Goal: Ask a question

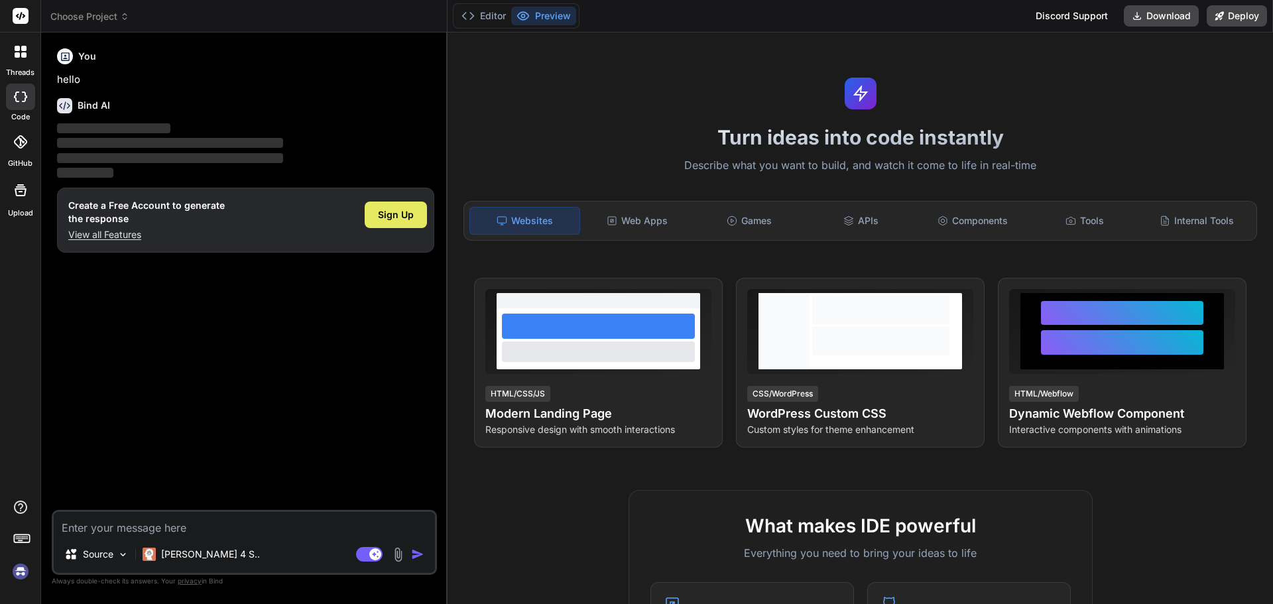
click at [413, 207] on div "Sign Up" at bounding box center [396, 214] width 62 height 27
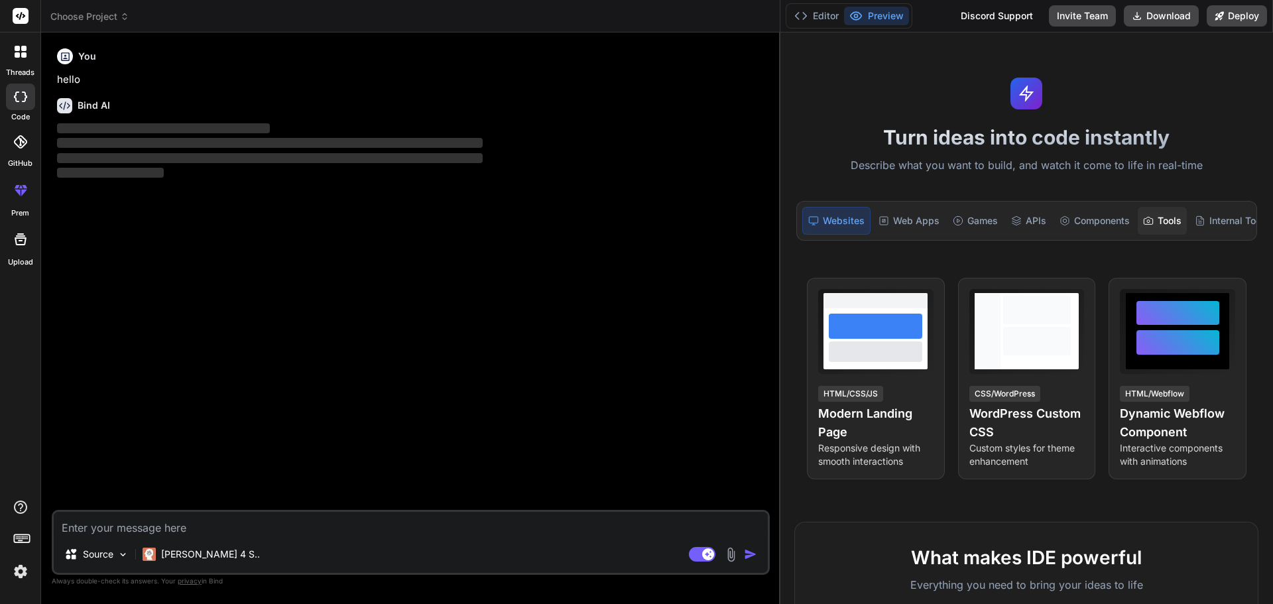
drag, startPoint x: 447, startPoint y: 211, endPoint x: 1148, endPoint y: 221, distance: 701.3
click at [1148, 221] on div "Choose Project Created with Pixso. Bind AI Web Search Created with Pixso. Code …" at bounding box center [656, 302] width 1231 height 604
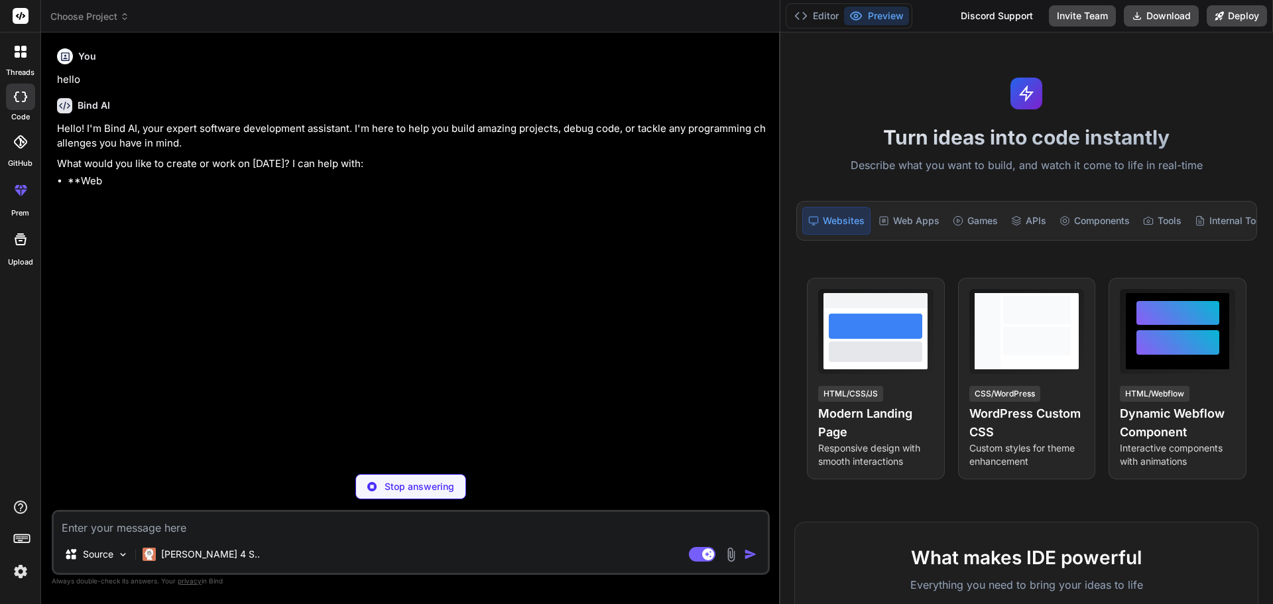
scroll to position [0, 32]
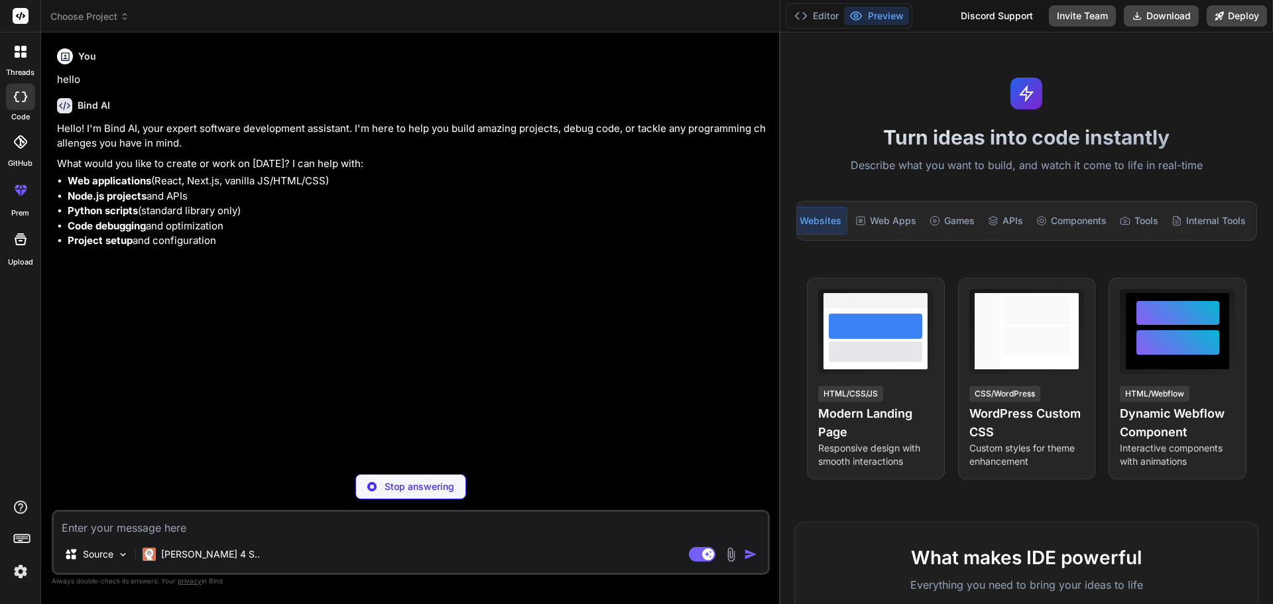
click at [268, 518] on textarea at bounding box center [411, 524] width 714 height 24
type textarea "x"
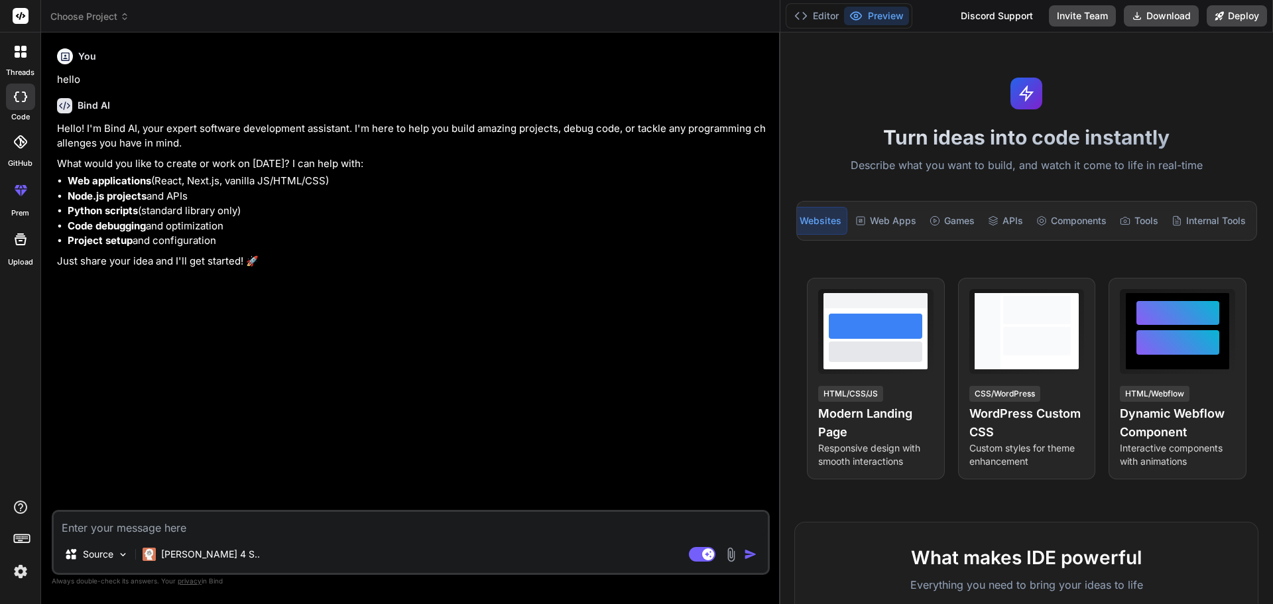
paste textarea "Next, Previous functionality is based on moving the main title and not the subt…"
type textarea "Next, Previous functionality is based on moving the main title and not the subt…"
type textarea "x"
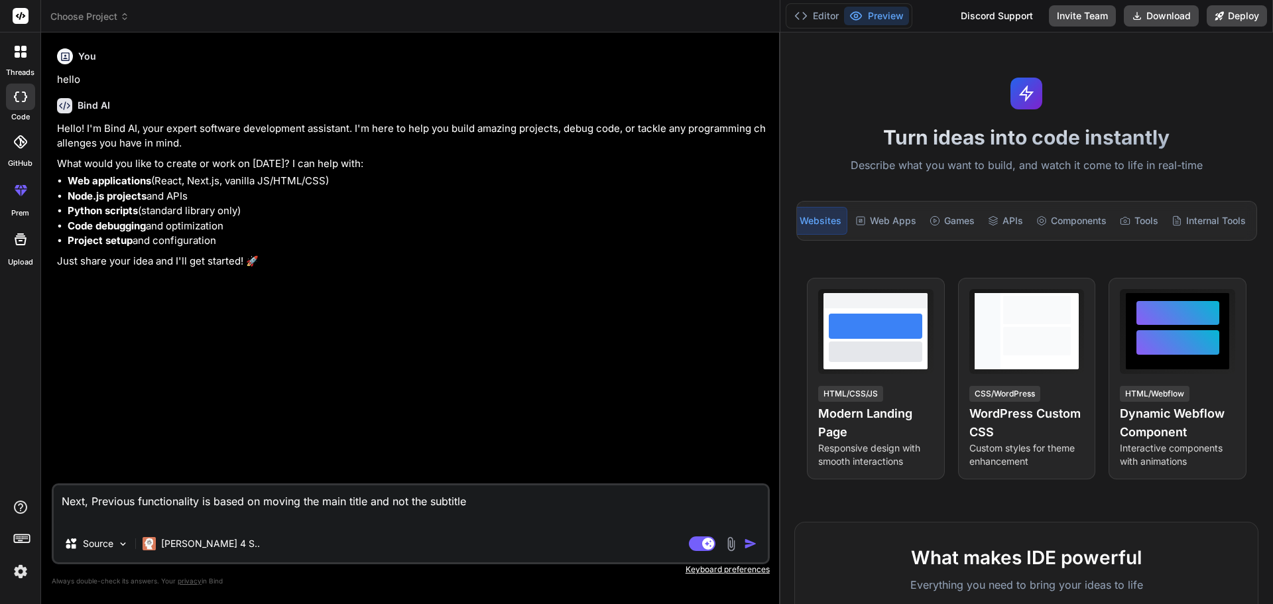
type textarea "Next, Previous functionality is based on moving the main title and not the subt…"
type textarea "x"
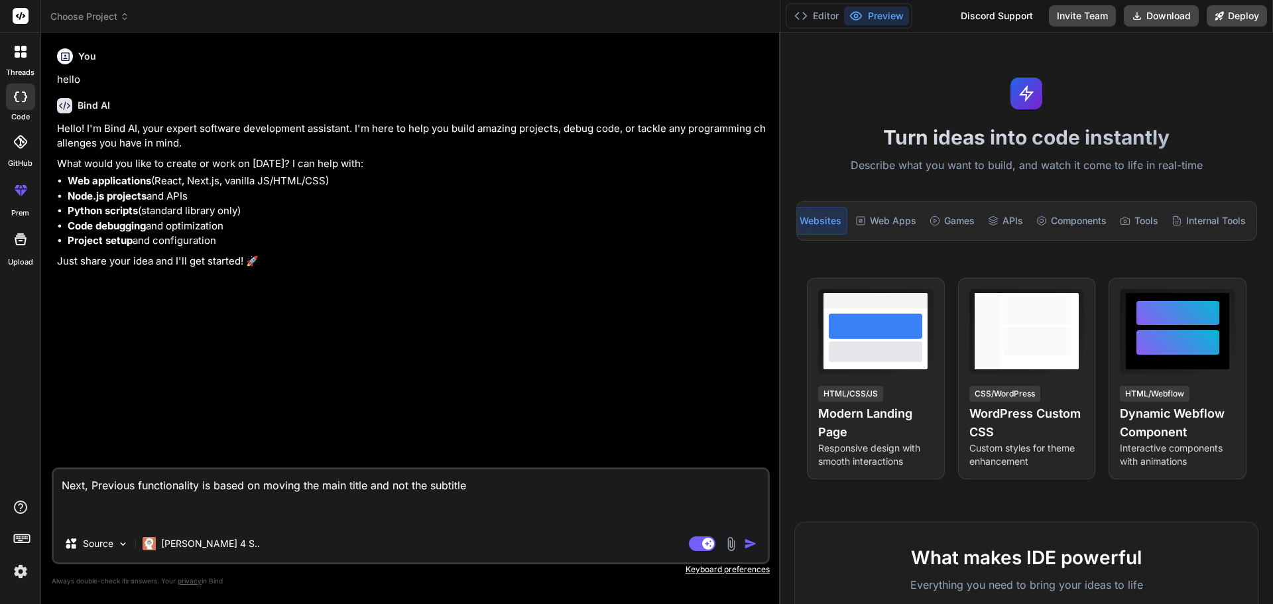
type textarea "Next, Previous functionality is based on moving the main title and not the subt…"
type textarea "x"
type textarea "Next, Previous functionality is based on moving the main title and not the subt…"
type textarea "x"
type textarea "Next, Previous functionality is based on moving the main title and not the subt…"
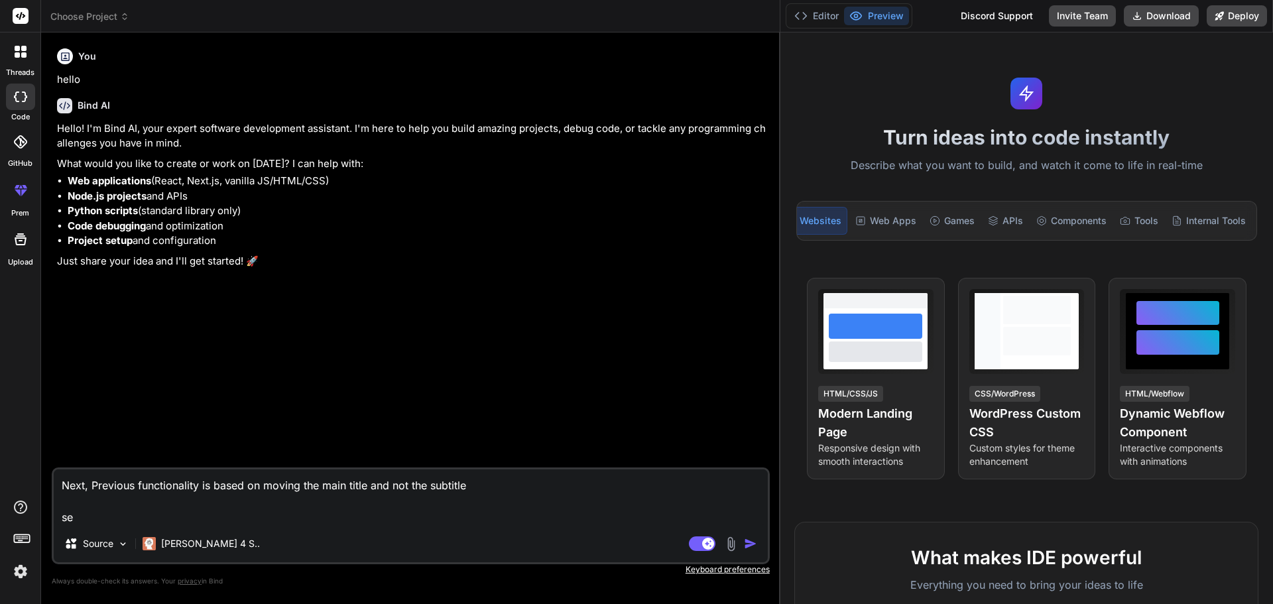
type textarea "x"
type textarea "Next, Previous functionality is based on moving the main title and not the subt…"
type textarea "x"
type textarea "Next, Previous functionality is based on moving the main title and not the subt…"
type textarea "x"
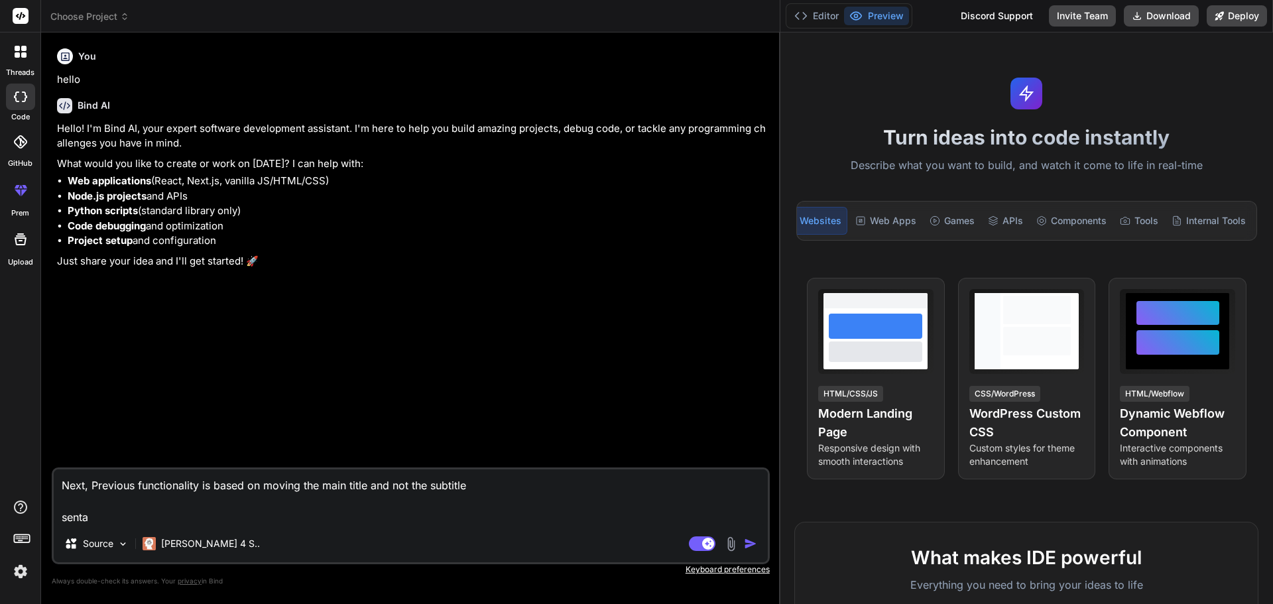
type textarea "Next, Previous functionality is based on moving the main title and not the subt…"
type textarea "x"
type textarea "Next, Previous functionality is based on moving the main title and not the subt…"
type textarea "x"
type textarea "Next, Previous functionality is based on moving the main title and not the subt…"
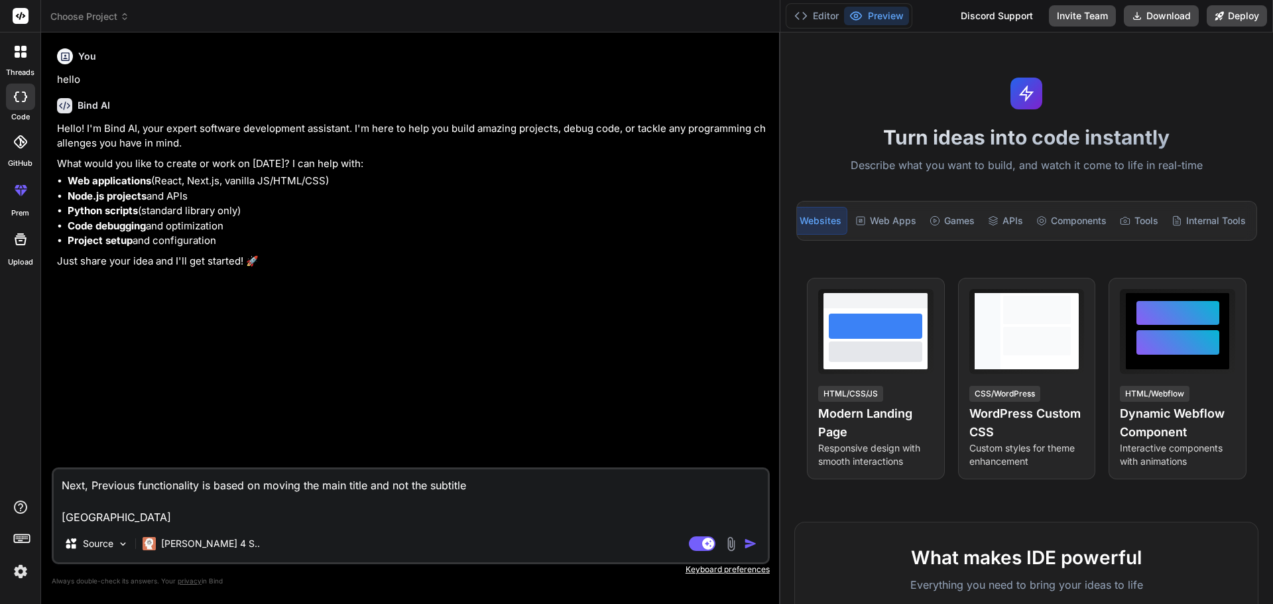
type textarea "x"
type textarea "Next, Previous functionality is based on moving the main title and not the subt…"
type textarea "x"
type textarea "Next, Previous functionality is based on moving the main title and not the subt…"
type textarea "x"
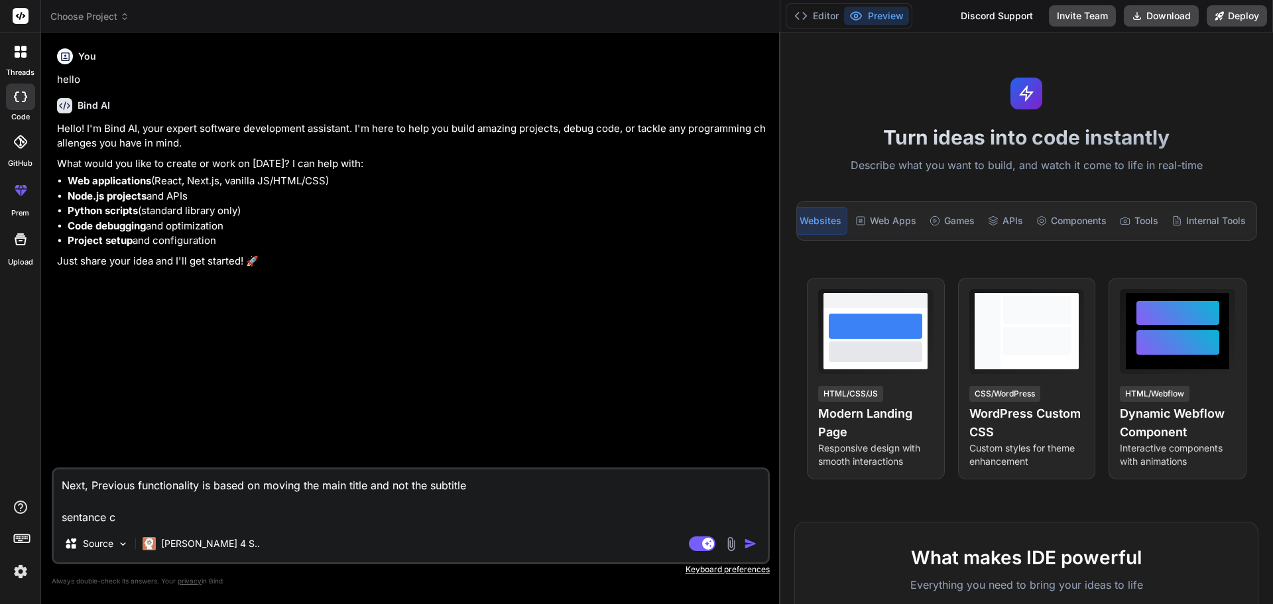
type textarea "Next, Previous functionality is based on moving the main title and not the subt…"
type textarea "x"
type textarea "Next, Previous functionality is based on moving the main title and not the subt…"
type textarea "x"
type textarea "Next, Previous functionality is based on moving the main title and not the subt…"
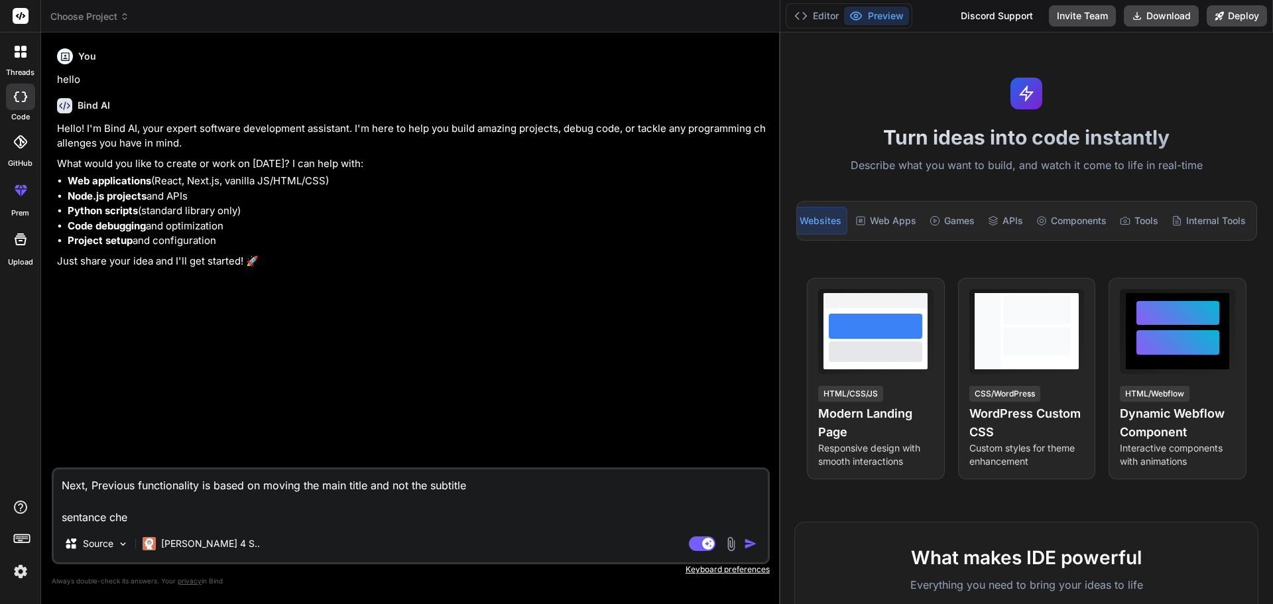
type textarea "x"
type textarea "Next, Previous functionality is based on moving the main title and not the subt…"
type textarea "x"
type textarea "Next, Previous functionality is based on moving the main title and not the subt…"
type textarea "x"
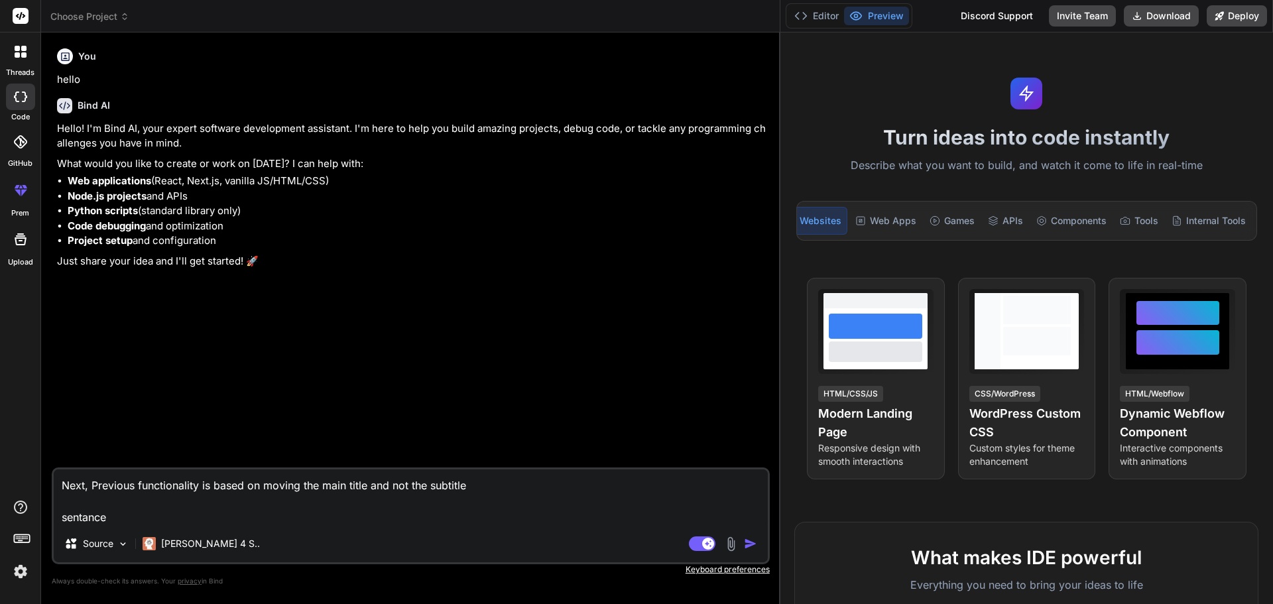
type textarea "Next, Previous functionality is based on moving the main title and not the subt…"
type textarea "x"
type textarea "Next, Previous functionality is based on moving the main title and not the subt…"
type textarea "x"
type textarea "Next, Previous functionality is based on moving the main title and not the subt…"
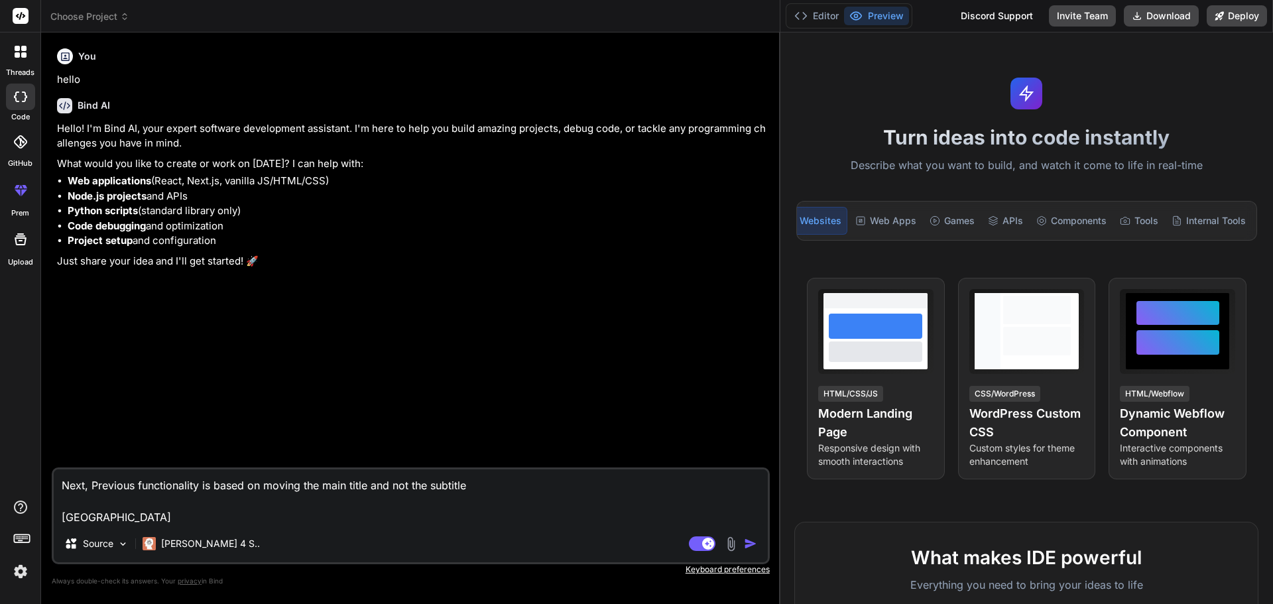
type textarea "x"
type textarea "Next, Previous functionality is based on moving the main title and not the subt…"
type textarea "x"
type textarea "Next, Previous functionality is based on moving the main title and not the subt…"
type textarea "x"
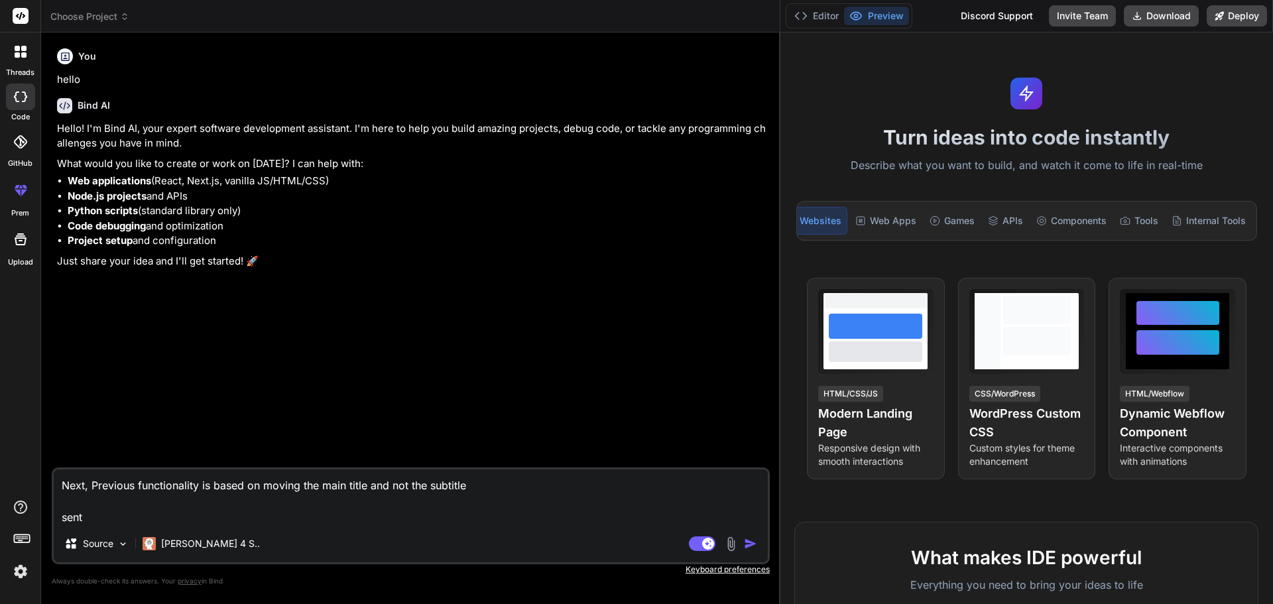
type textarea "Next, Previous functionality is based on moving the main title and not the subt…"
type textarea "x"
type textarea "Next, Previous functionality is based on moving the main title and not the subt…"
type textarea "x"
type textarea "Next, Previous functionality is based on moving the main title and not the subt…"
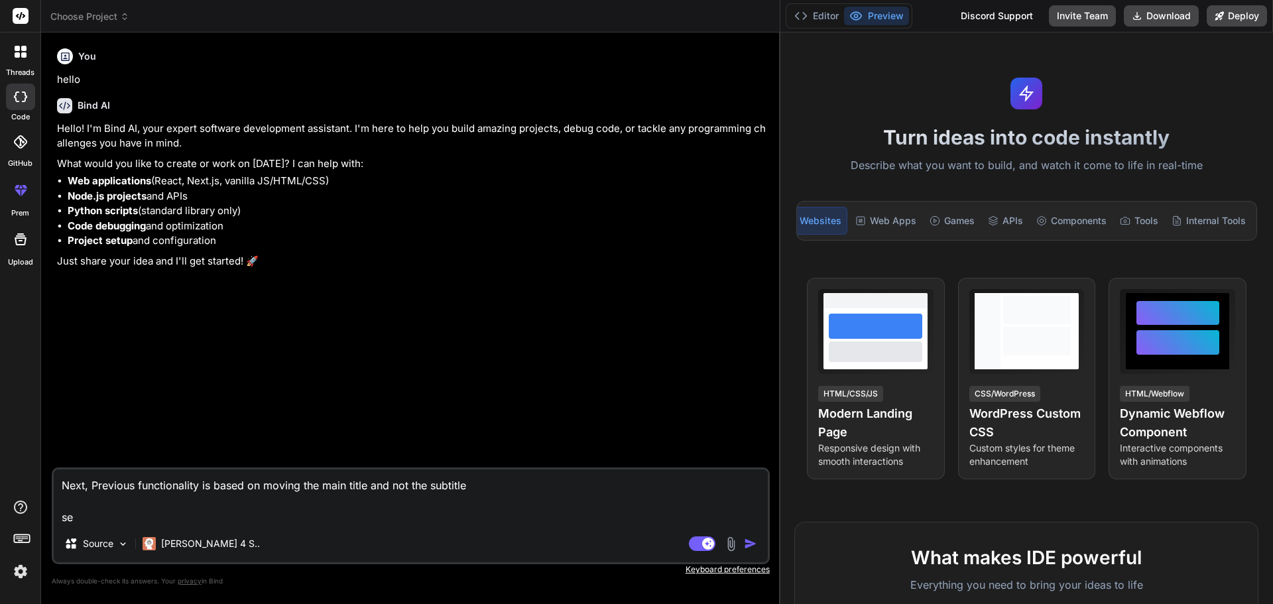
type textarea "x"
type textarea "Next, Previous functionality is based on moving the main title and not the subt…"
type textarea "x"
type textarea "Next, Previous functionality is based on moving the main title and not the subt…"
type textarea "x"
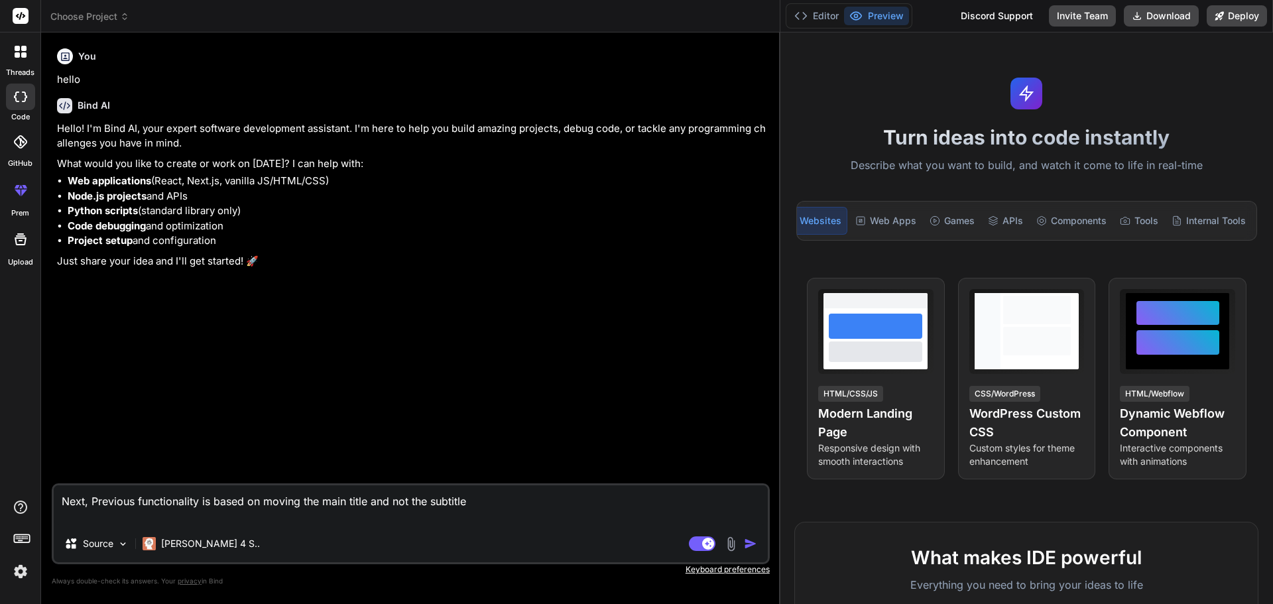
type textarea "Next, Previous functionality is based on moving the main title and not the subt…"
type textarea "x"
type textarea "Next, Previous functionality is based on moving the main title and not the subt…"
type textarea "x"
type textarea "Next, Previous functionality is based on moving the main title and not the subt…"
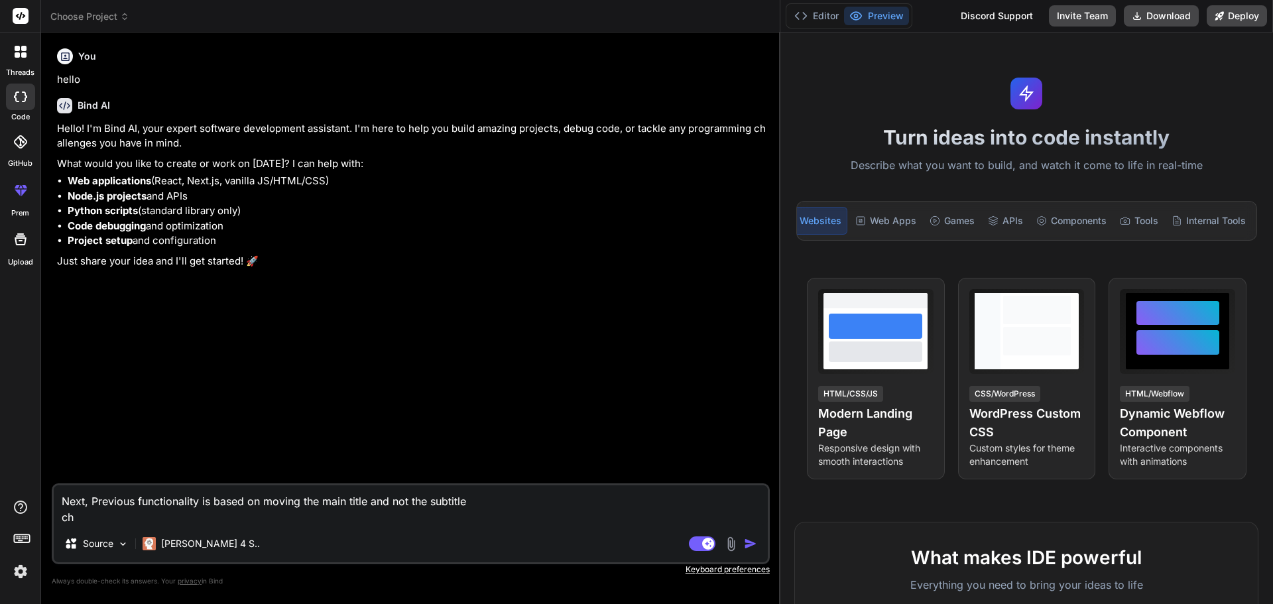
type textarea "x"
type textarea "Next, Previous functionality is based on moving the main title and not the subt…"
type textarea "x"
type textarea "Next, Previous functionality is based on moving the main title and not the subt…"
type textarea "x"
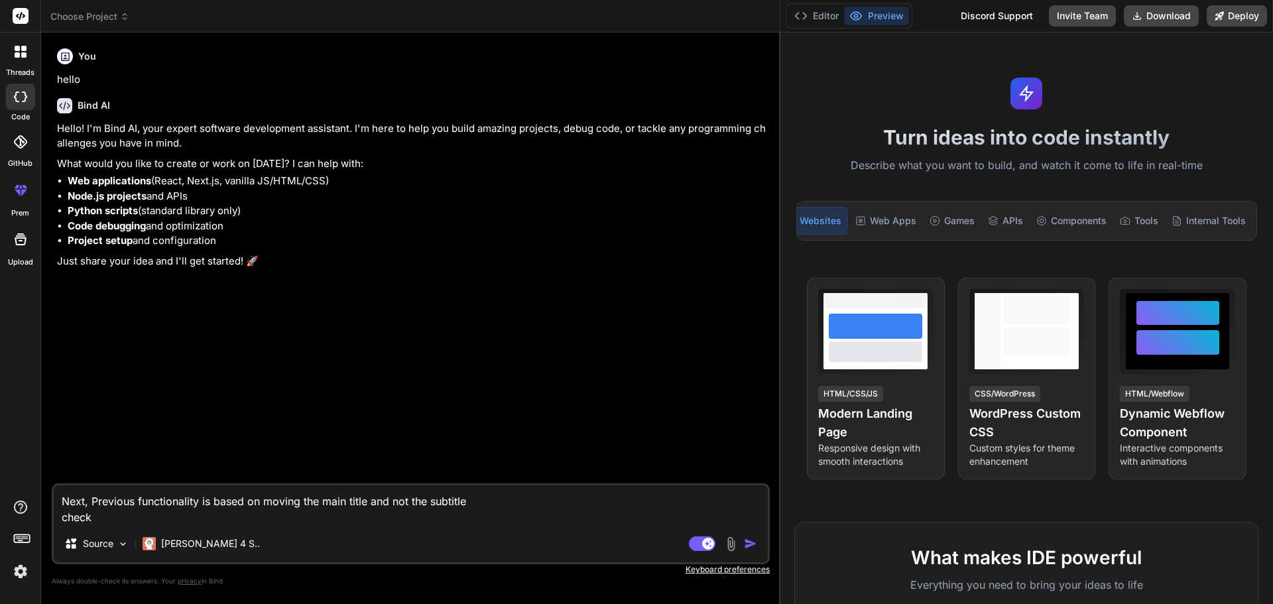
type textarea "Next, Previous functionality is based on moving the main title and not the subt…"
type textarea "x"
type textarea "Next, Previous functionality is based on moving the main title and not the subt…"
type textarea "x"
type textarea "Next, Previous functionality is based on moving the main title and not the subt…"
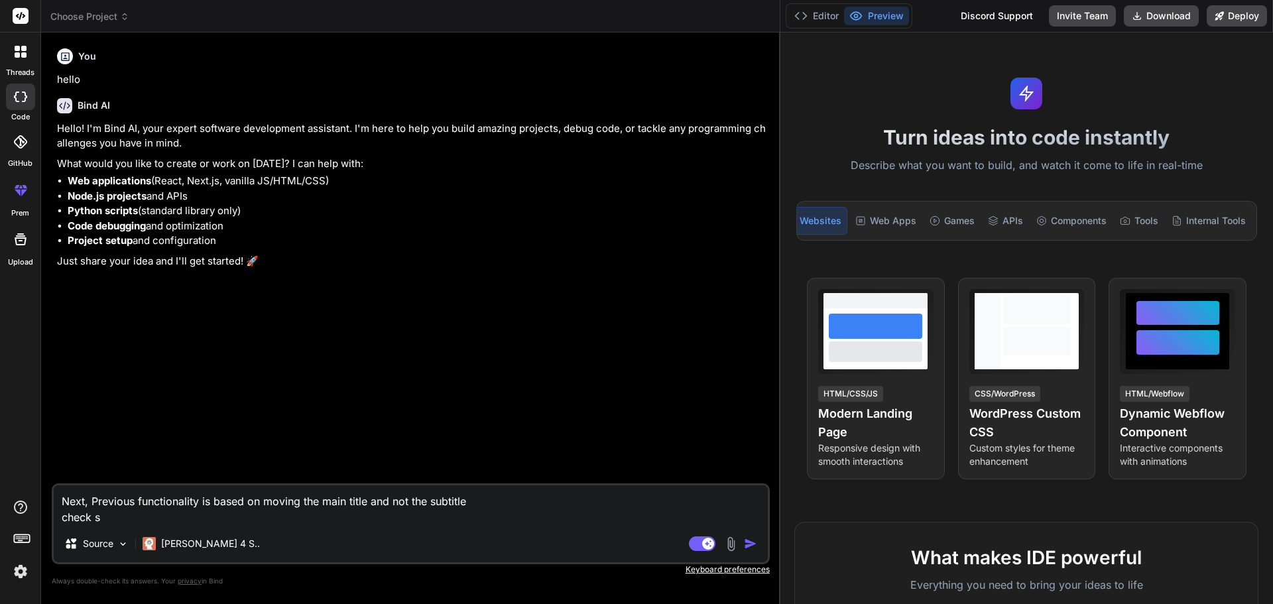
type textarea "x"
type textarea "Next, Previous functionality is based on moving the main title and not the subt…"
type textarea "x"
type textarea "Next, Previous functionality is based on moving the main title and not the subt…"
type textarea "x"
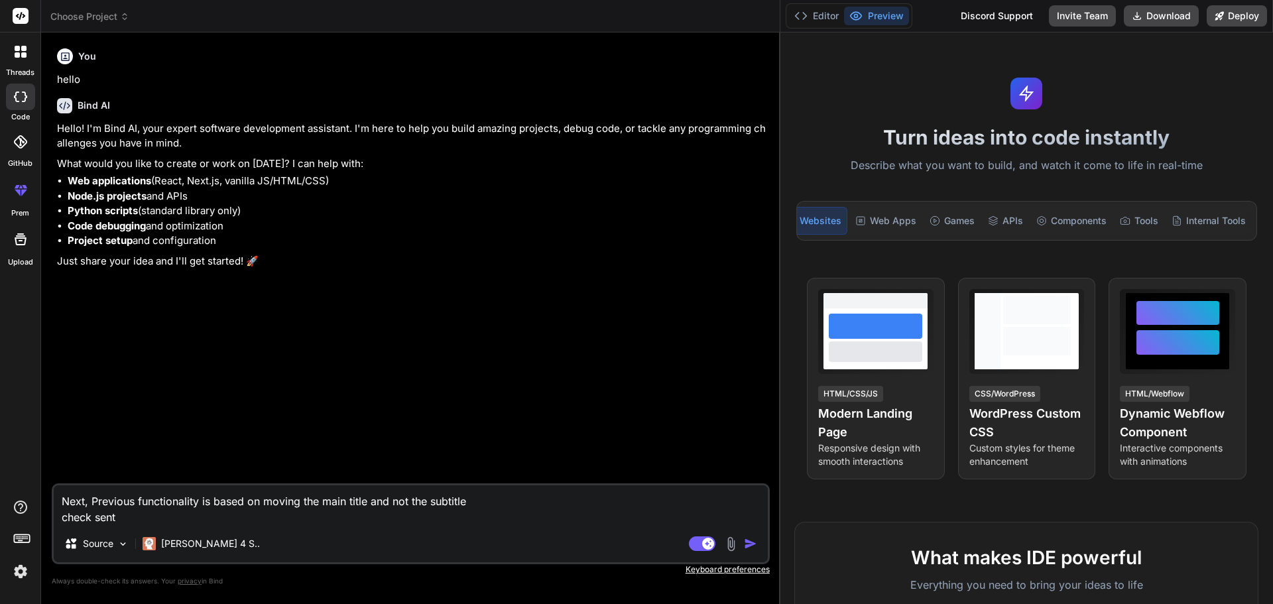
type textarea "Next, Previous functionality is based on moving the main title and not the subt…"
type textarea "x"
type textarea "Next, Previous functionality is based on moving the main title and not the subt…"
type textarea "x"
type textarea "Next, Previous functionality is based on moving the main title and not the subt…"
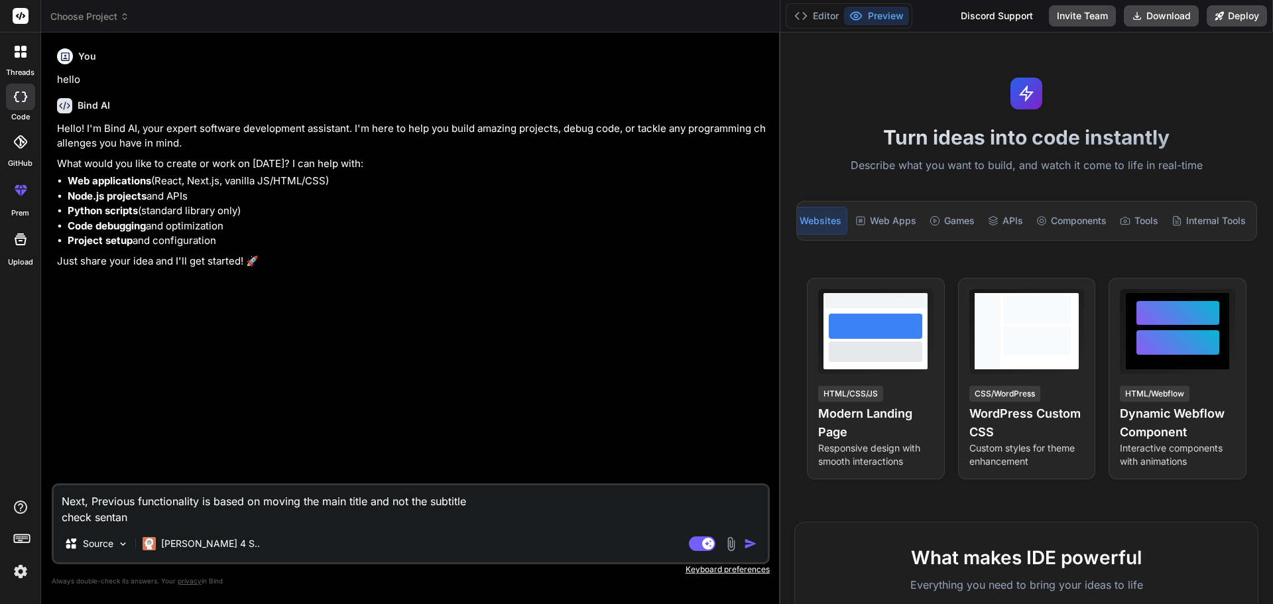
type textarea "x"
type textarea "Next, Previous functionality is based on moving the main title and not the subt…"
type textarea "x"
type textarea "Next, Previous functionality is based on moving the main title and not the subt…"
type textarea "x"
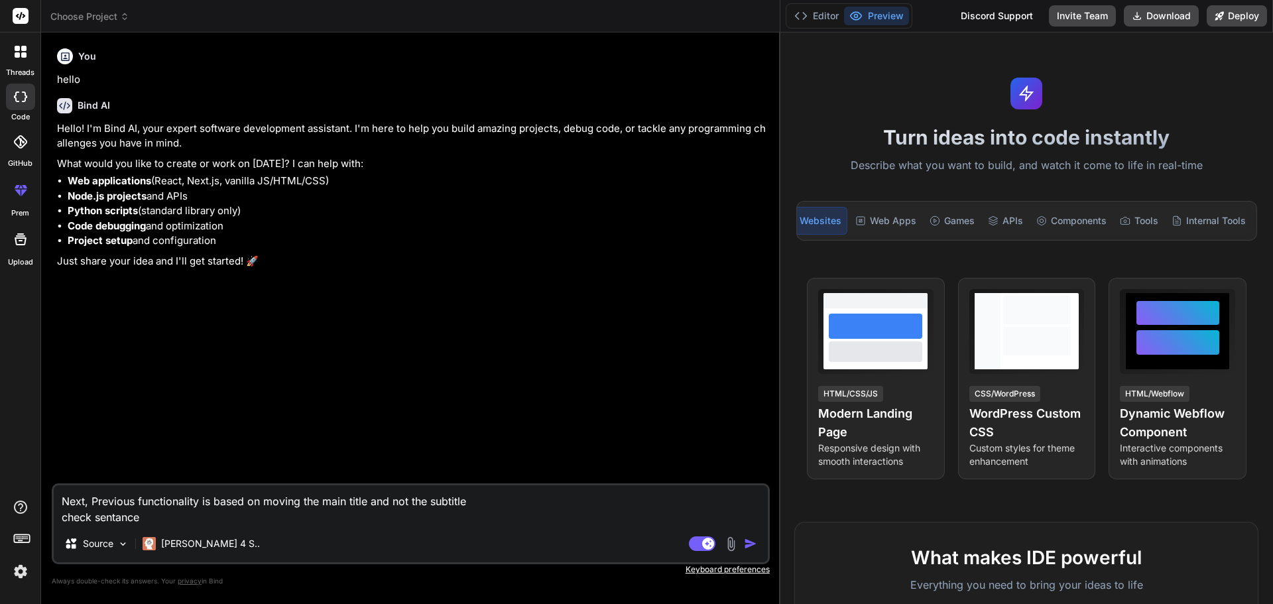
type textarea "Next, Previous functionality is based on moving the main title and not the subt…"
type textarea "x"
type textarea "Next, Previous functionality is based on moving the main title and not the subt…"
type textarea "x"
type textarea "Next, Previous functionality is based on moving the main title and not the subt…"
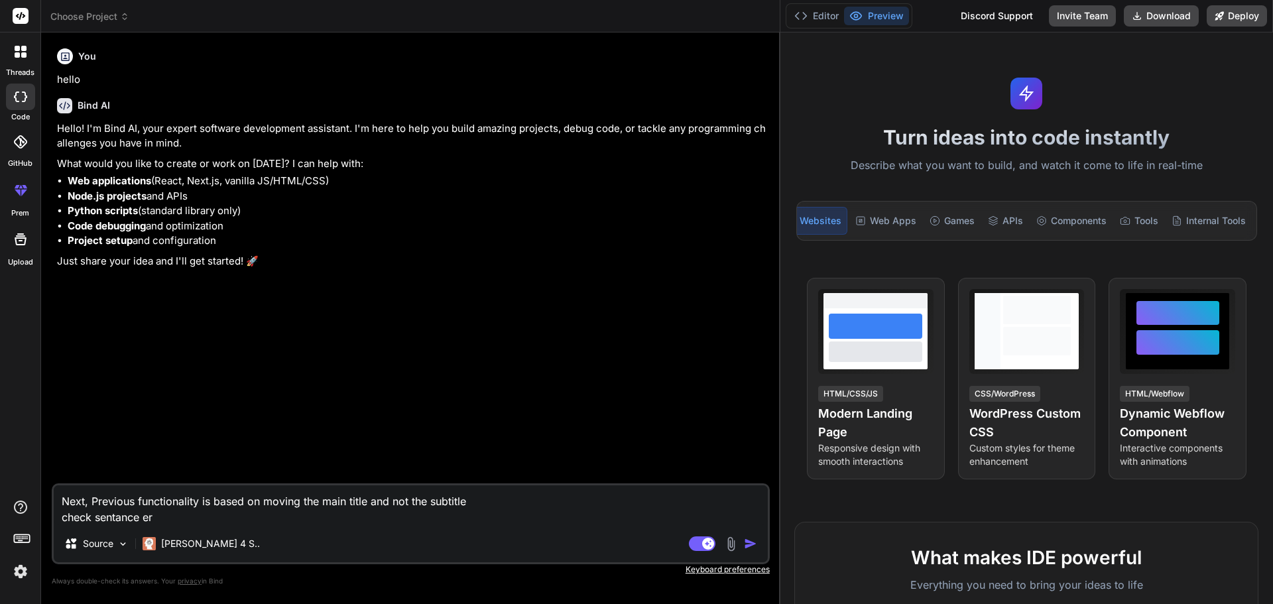
type textarea "x"
type textarea "Next, Previous functionality is based on moving the main title and not the subt…"
type textarea "x"
type textarea "Next, Previous functionality is based on moving the main title and not the subt…"
type textarea "x"
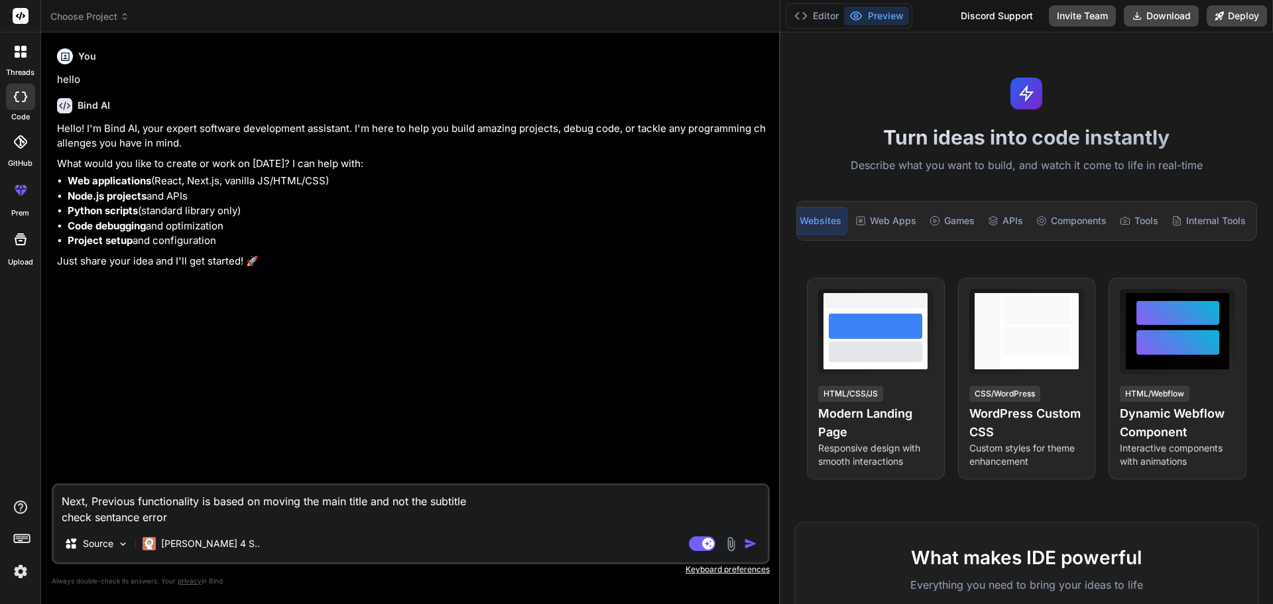
type textarea "Next, Previous functionality is based on moving the main title and not the subt…"
type textarea "x"
type textarea "Next, Previous functionality is based on moving the main title and not the subt…"
type textarea "x"
type textarea "Next, Previous functionality is based on moving the main title and not the subt…"
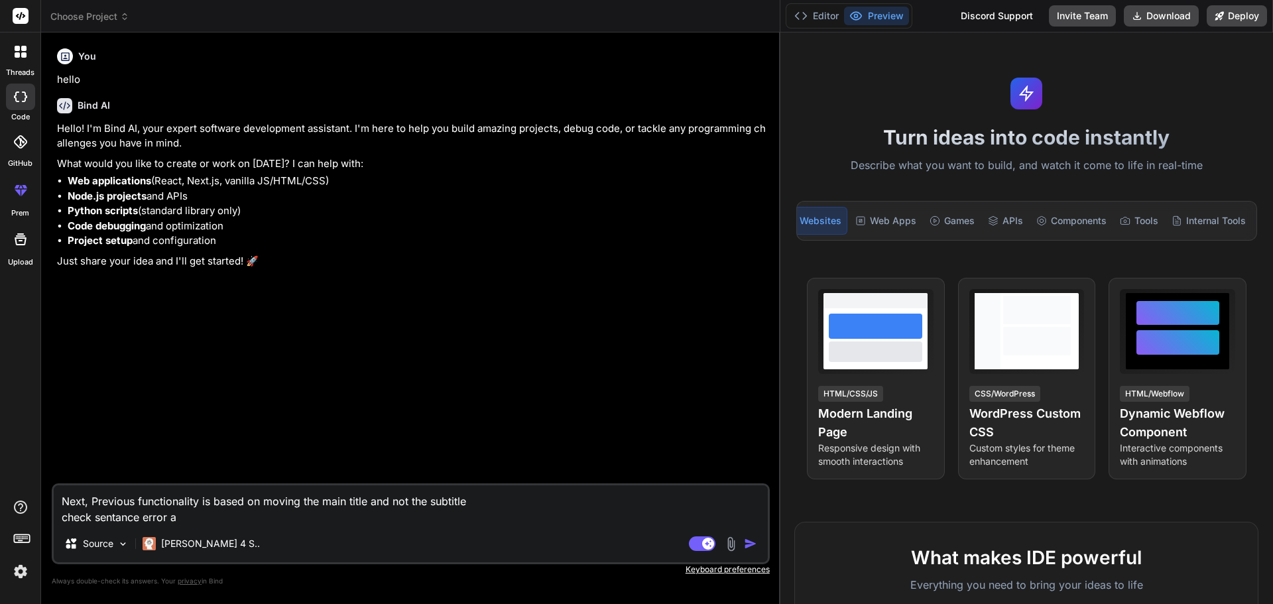
type textarea "x"
type textarea "Next, Previous functionality is based on moving the main title and not the subt…"
type textarea "x"
type textarea "Next, Previous functionality is based on moving the main title and not the subt…"
type textarea "x"
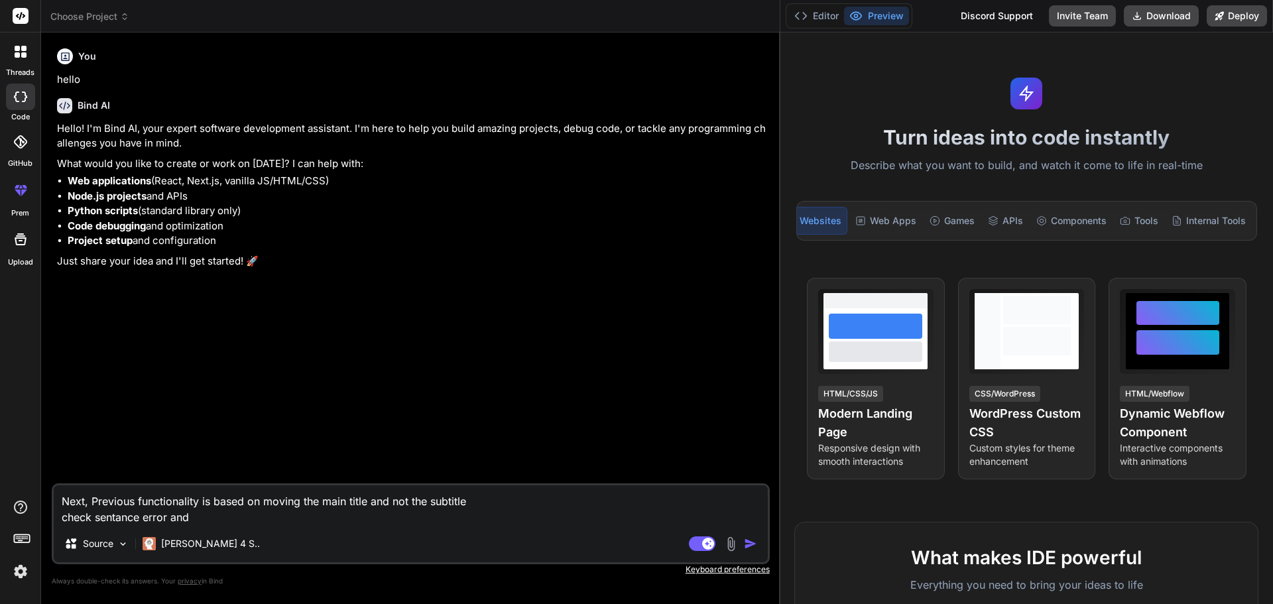
type textarea "Next, Previous functionality is based on moving the main title and not the subt…"
type textarea "x"
type textarea "Next, Previous functionality is based on moving the main title and not the subt…"
type textarea "x"
type textarea "Next, Previous functionality is based on moving the main title and not the subt…"
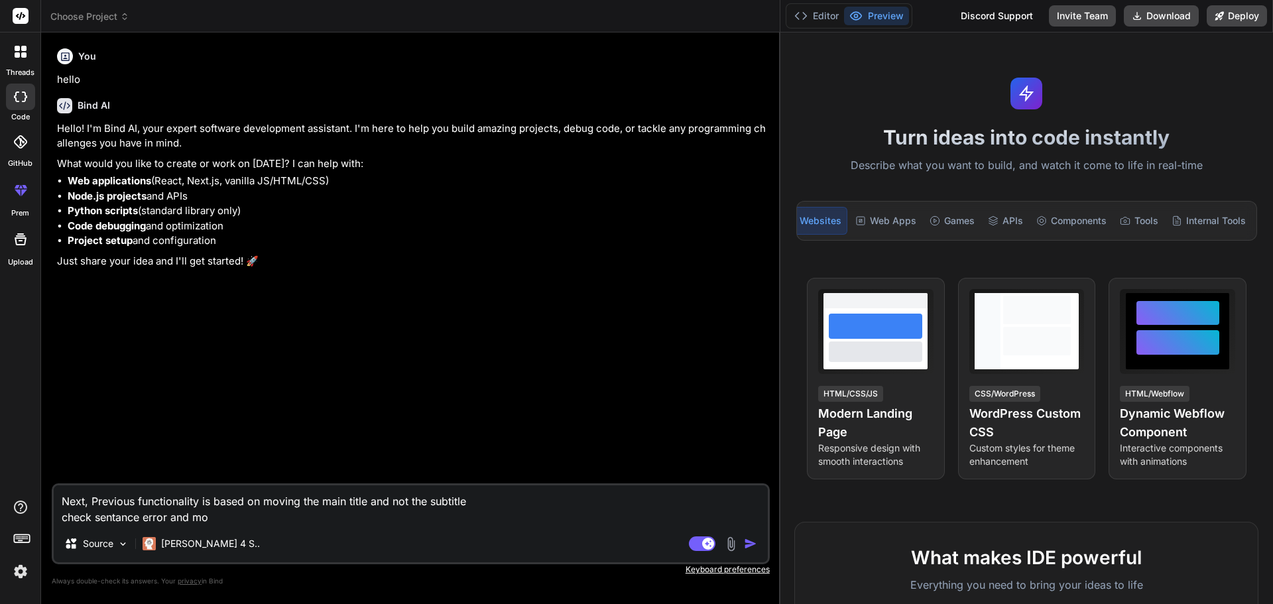
type textarea "x"
type textarea "Next, Previous functionality is based on moving the main title and not the subt…"
type textarea "x"
type textarea "Next, Previous functionality is based on moving the main title and not the subt…"
type textarea "x"
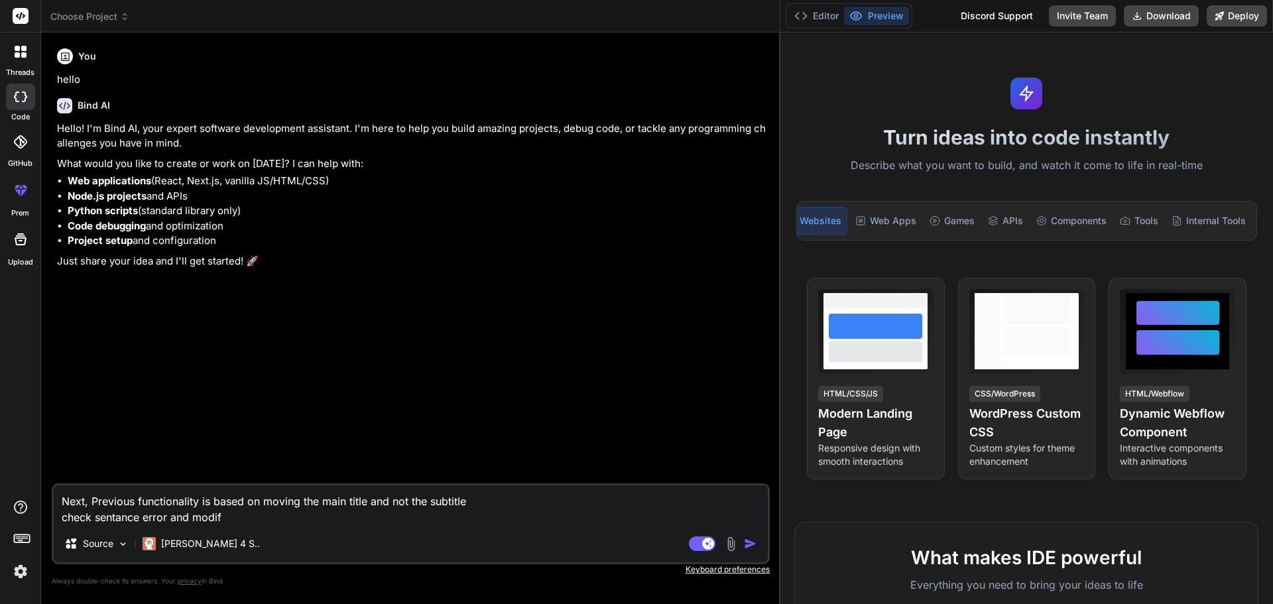
type textarea "Next, Previous functionality is based on moving the main title and not the subt…"
type textarea "x"
type textarea "Next, Previous functionality is based on moving the main title and not the subt…"
type textarea "x"
type textarea "Next, Previous functionality is based on moving the main title and not the subt…"
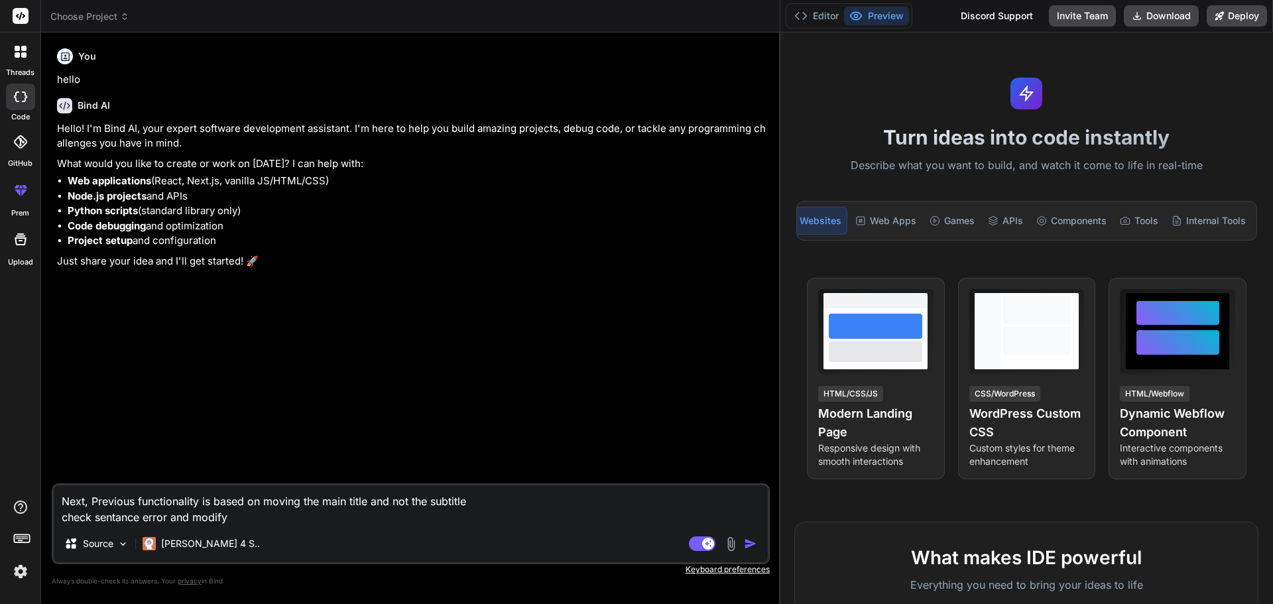
type textarea "x"
type textarea "Next, Previous functionality is based on moving the main title and not the subt…"
type textarea "x"
type textarea "Next, Previous functionality is based on moving the main title and not the subt…"
type textarea "x"
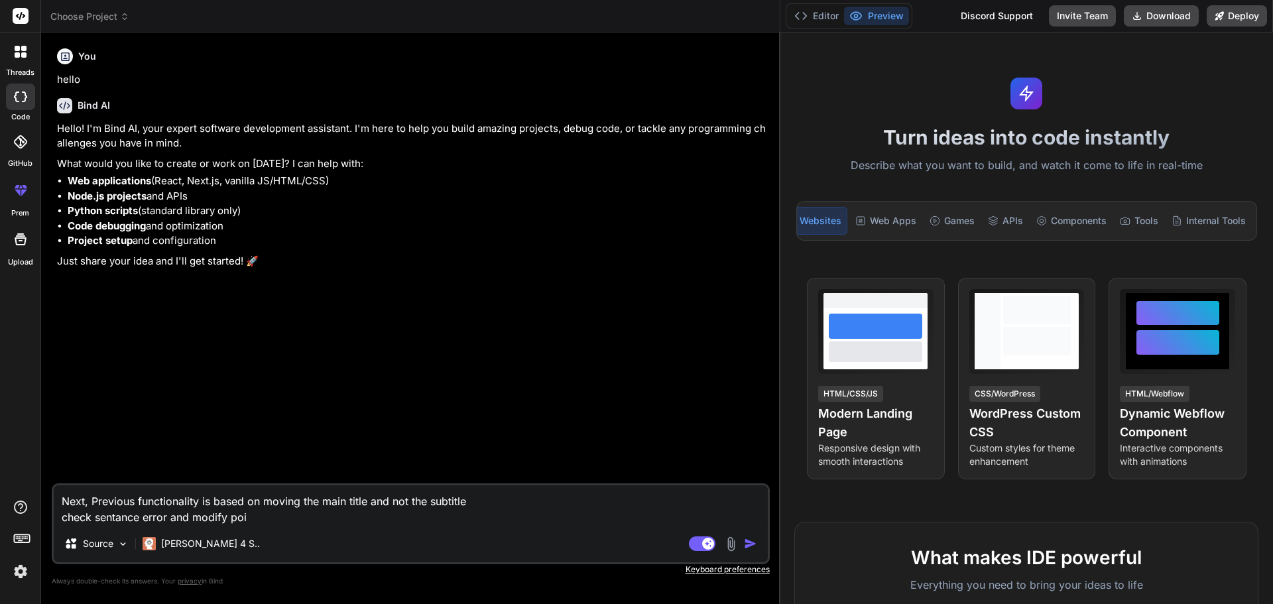
type textarea "Next, Previous functionality is based on moving the main title and not the subt…"
type textarea "x"
type textarea "Next, Previous functionality is based on moving the main title and not the subt…"
type textarea "x"
type textarea "Next, Previous functionality is based on moving the main title and not the subt…"
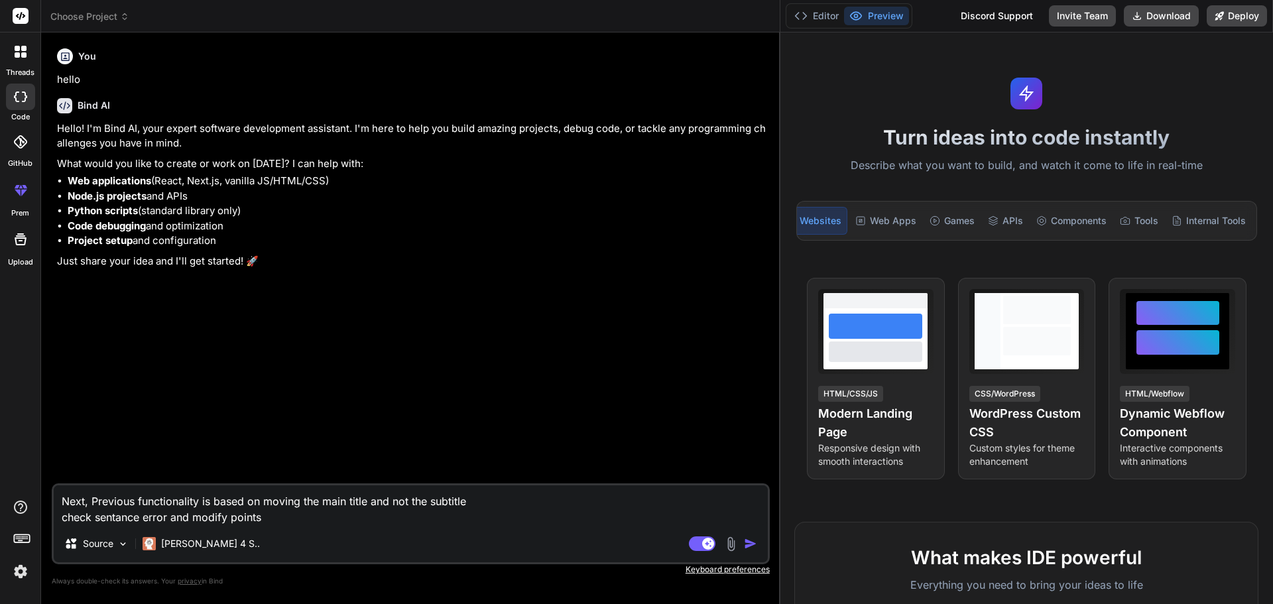
type textarea "x"
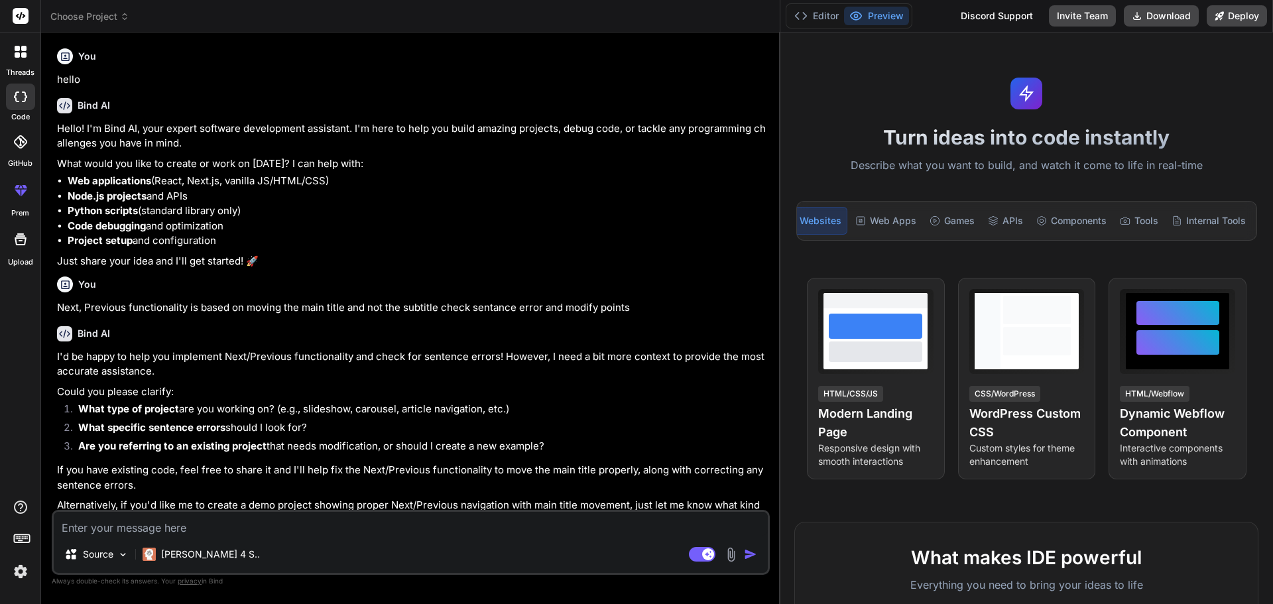
type textarea "x"
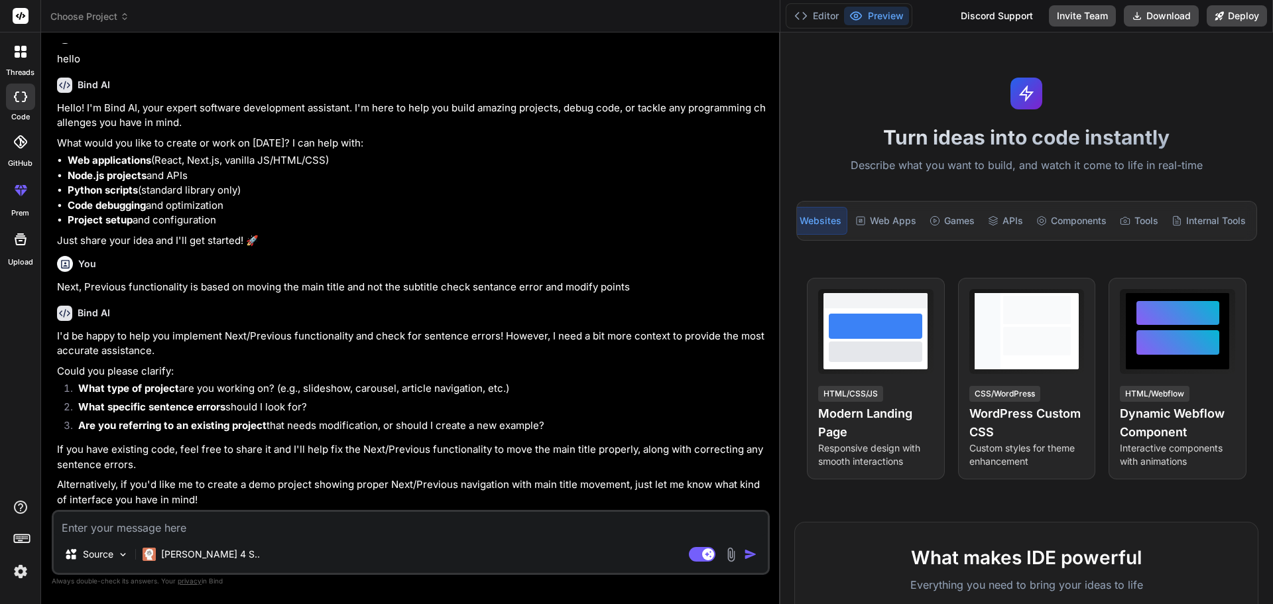
click at [158, 525] on textarea at bounding box center [411, 524] width 714 height 24
paste textarea "Next, Previous functionality is based on moving the main title and not the subt…"
type textarea "Next, Previous functionality is based on moving the main title and not the subt…"
type textarea "x"
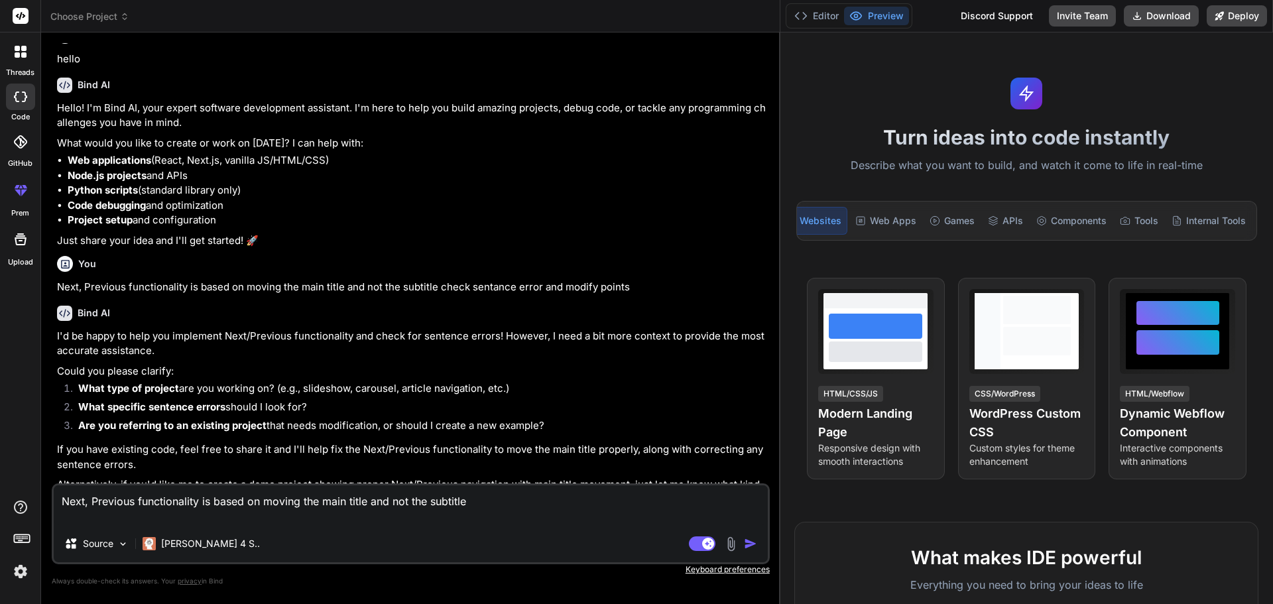
type textarea "Next, Previous functionality is based on moving the main title and not the subt…"
type textarea "x"
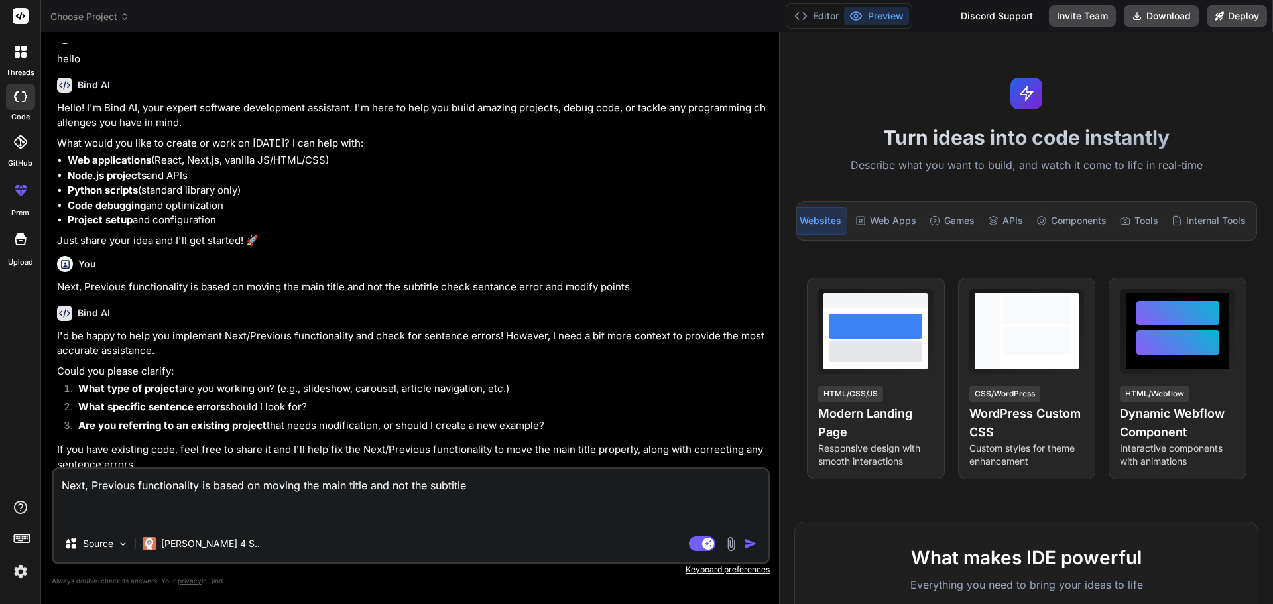
type textarea "Next, Previous functionality is based on moving the main title and not the subt…"
type textarea "x"
type textarea "Next, Previous functionality is based on moving the main title and not the subt…"
type textarea "x"
type textarea "Next, Previous functionality is based on moving the main title and not the subt…"
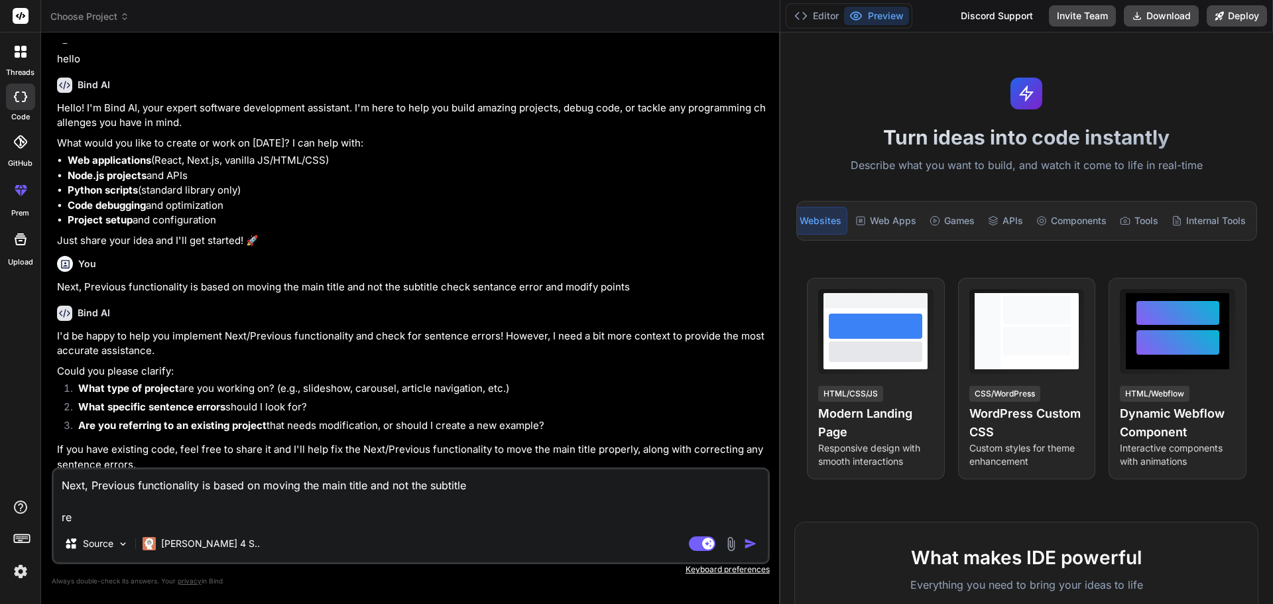
type textarea "x"
type textarea "Next, Previous functionality is based on moving the main title and not the subt…"
type textarea "x"
type textarea "Next, Previous functionality is based on moving the main title and not the subt…"
type textarea "x"
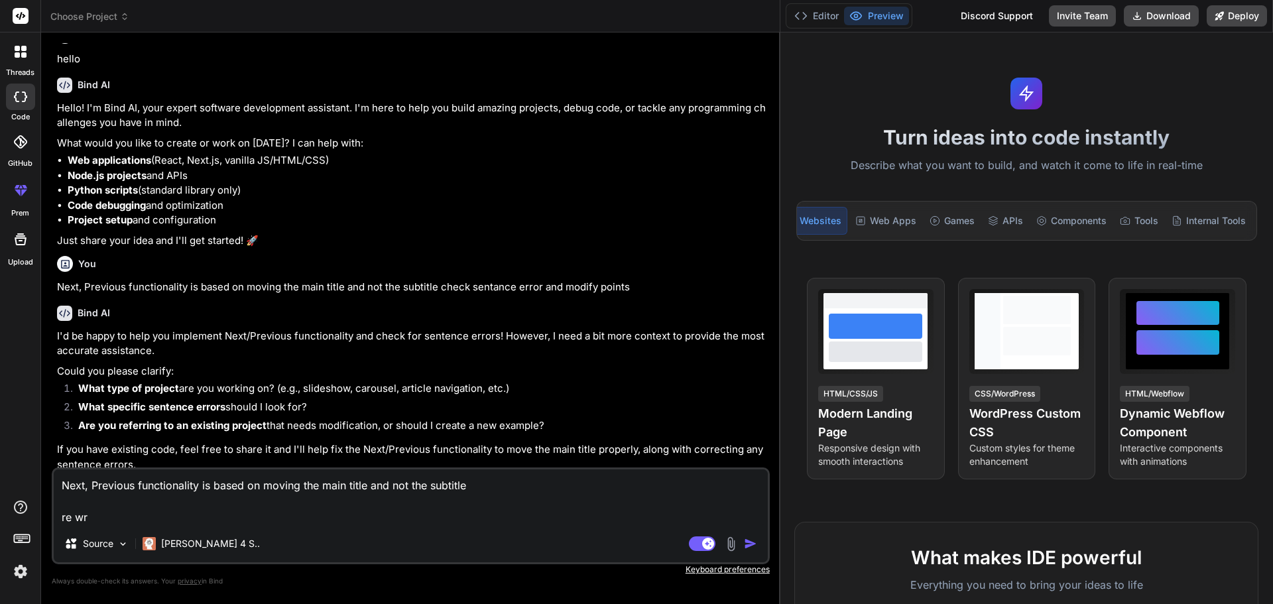
type textarea "Next, Previous functionality is based on moving the main title and not the subt…"
type textarea "x"
type textarea "Next, Previous functionality is based on moving the main title and not the subt…"
type textarea "x"
type textarea "Next, Previous functionality is based on moving the main title and not the subt…"
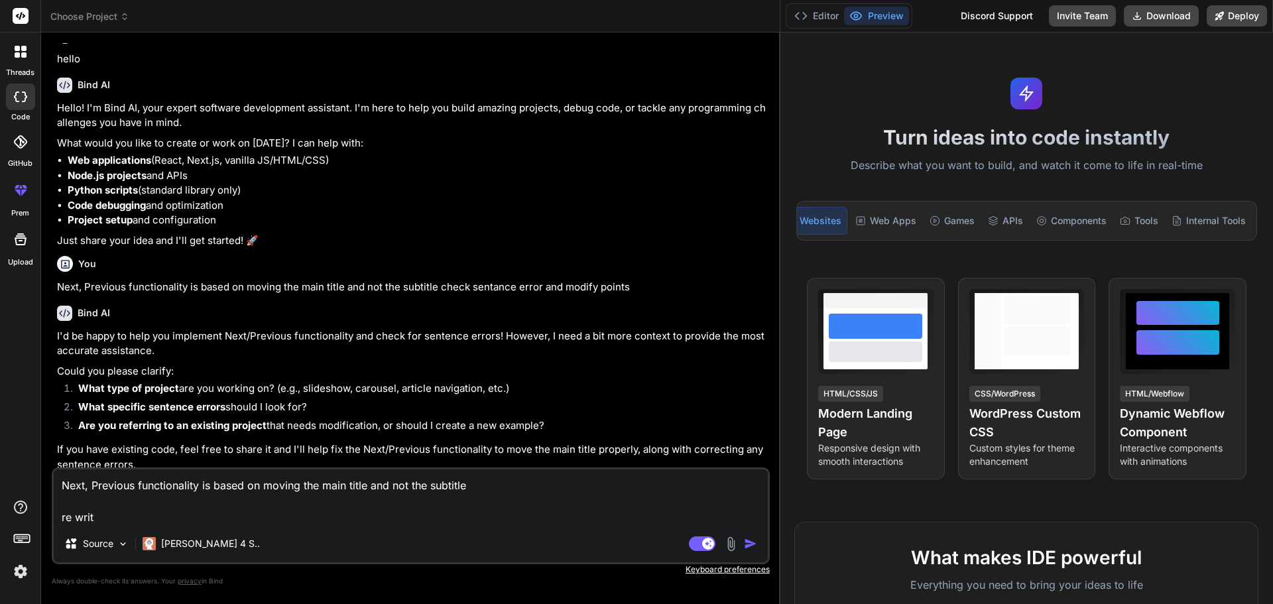
type textarea "x"
type textarea "Next, Previous functionality is based on moving the main title and not the subt…"
type textarea "x"
type textarea "Next, Previous functionality is based on moving the main title and not the subt…"
type textarea "x"
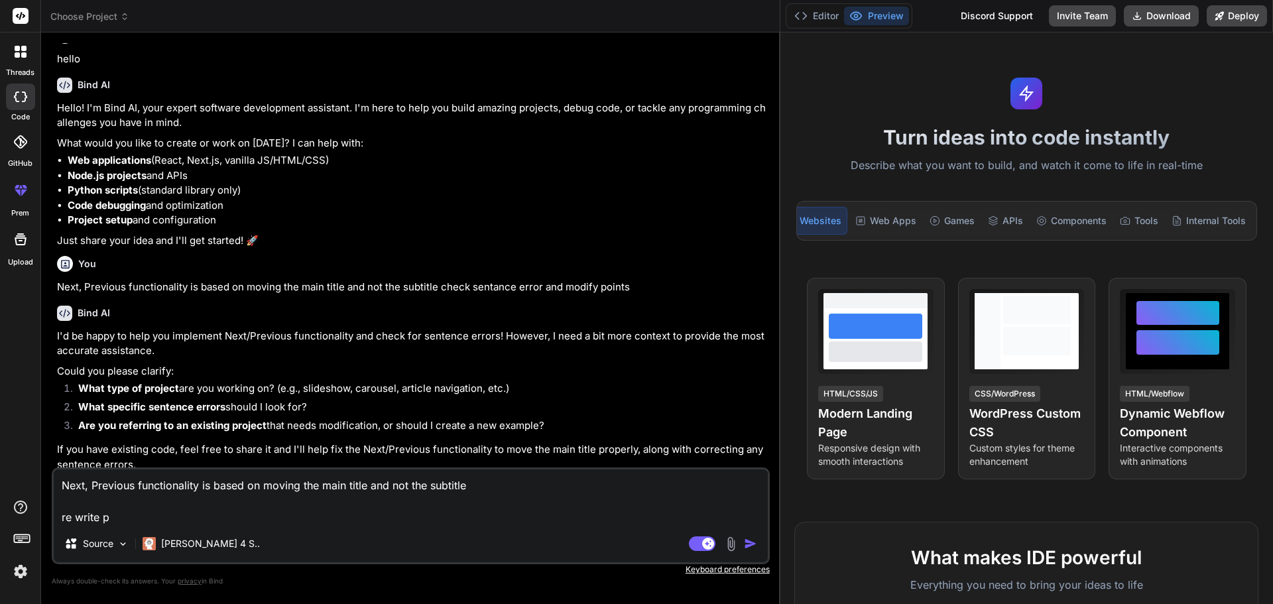
type textarea "Next, Previous functionality is based on moving the main title and not the subt…"
type textarea "x"
type textarea "Next, Previous functionality is based on moving the main title and not the subt…"
type textarea "x"
type textarea "Next, Previous functionality is based on moving the main title and not the subt…"
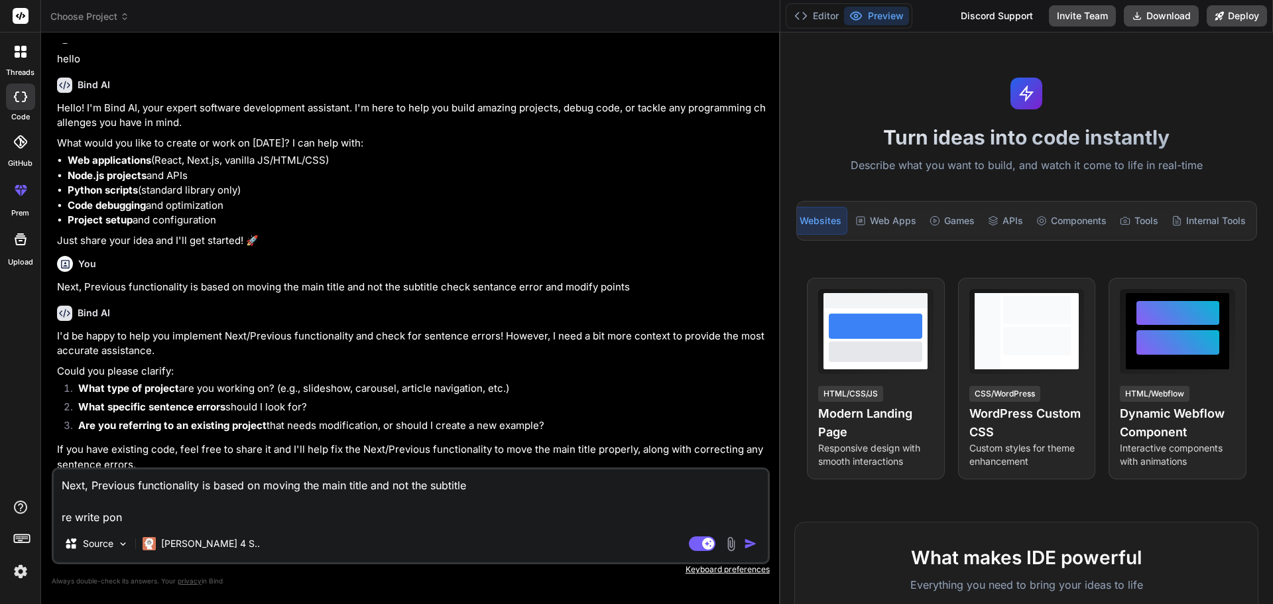
type textarea "x"
type textarea "Next, Previous functionality is based on moving the main title and not the subt…"
type textarea "x"
type textarea "Next, Previous functionality is based on moving the main title and not the subt…"
type textarea "x"
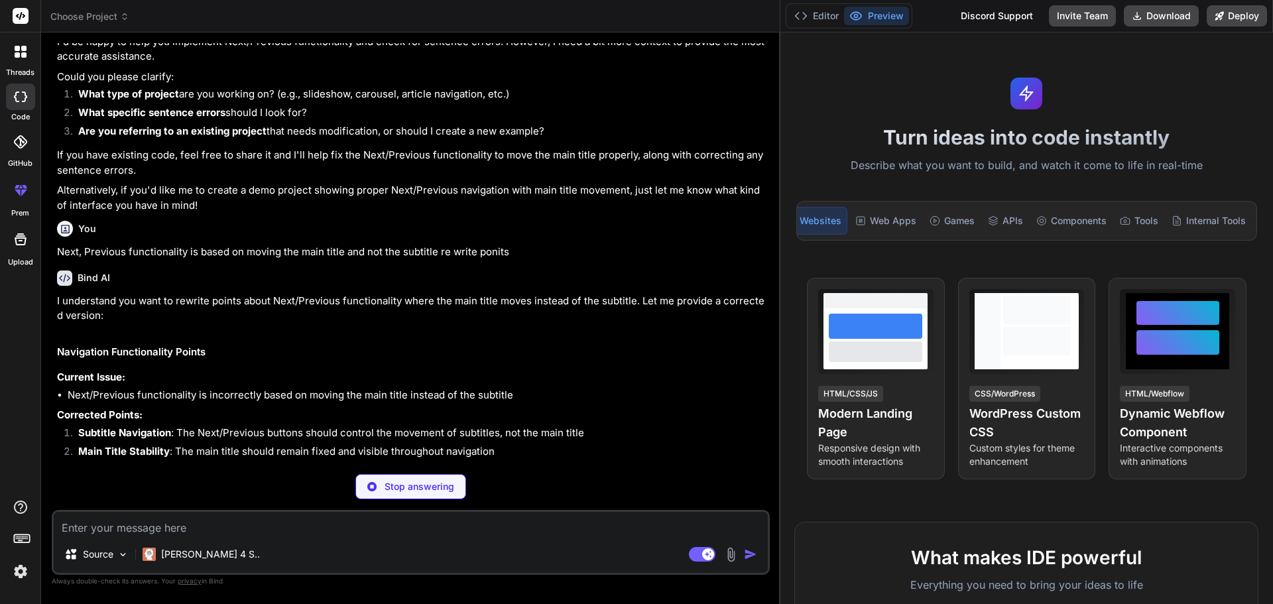
scroll to position [357, 0]
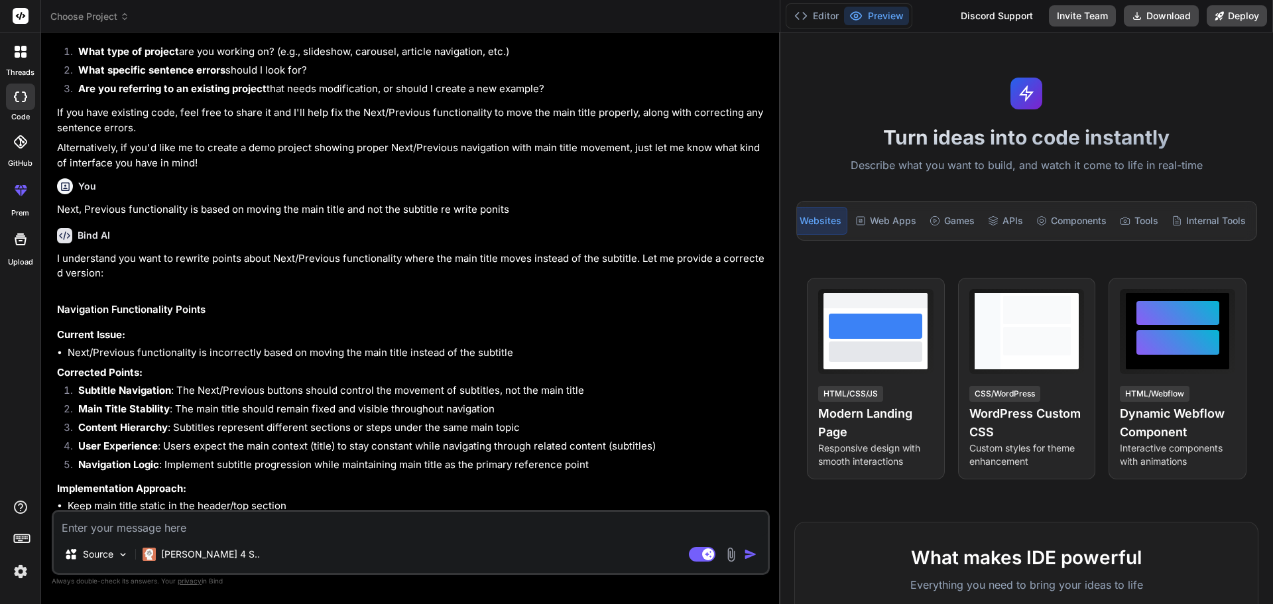
type textarea "x"
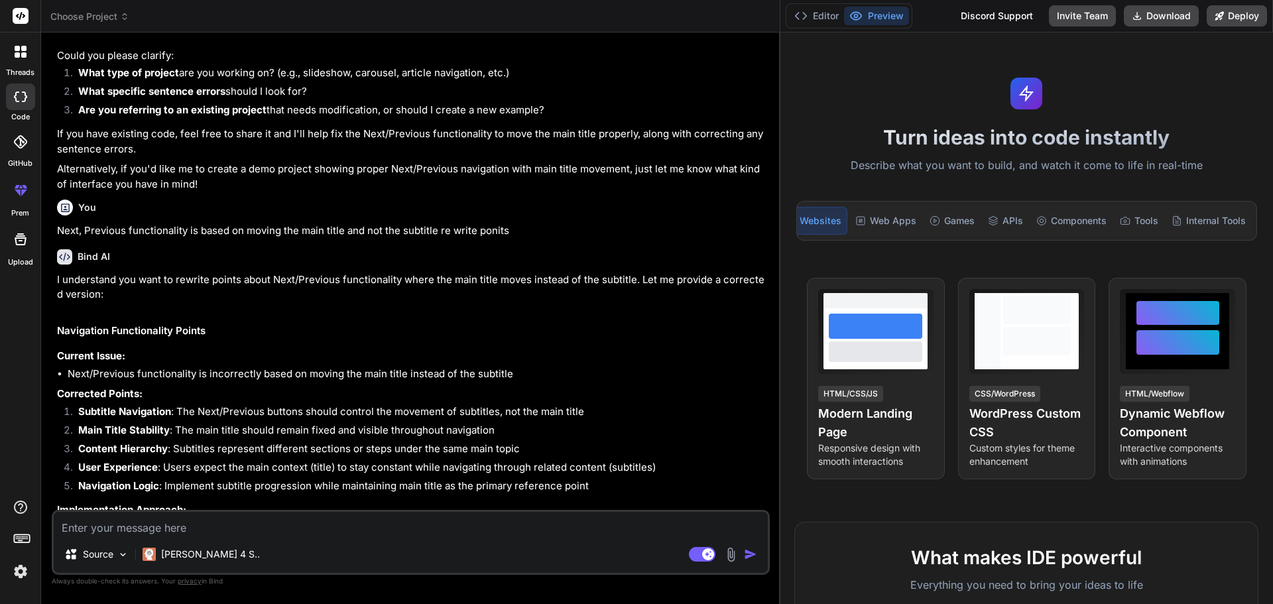
scroll to position [311, 0]
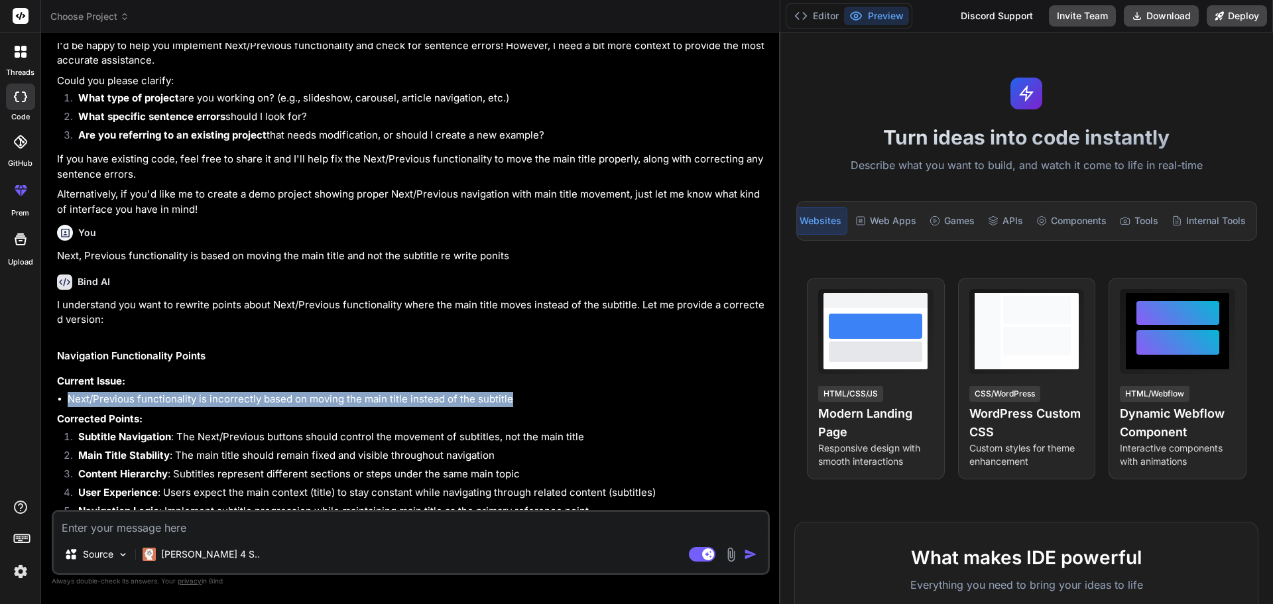
drag, startPoint x: 508, startPoint y: 398, endPoint x: 68, endPoint y: 397, distance: 440.7
click at [68, 397] on li "Next/Previous functionality is incorrectly based on moving the main title inste…" at bounding box center [417, 399] width 699 height 15
copy li "Next/Previous functionality is incorrectly based on moving the main title inste…"
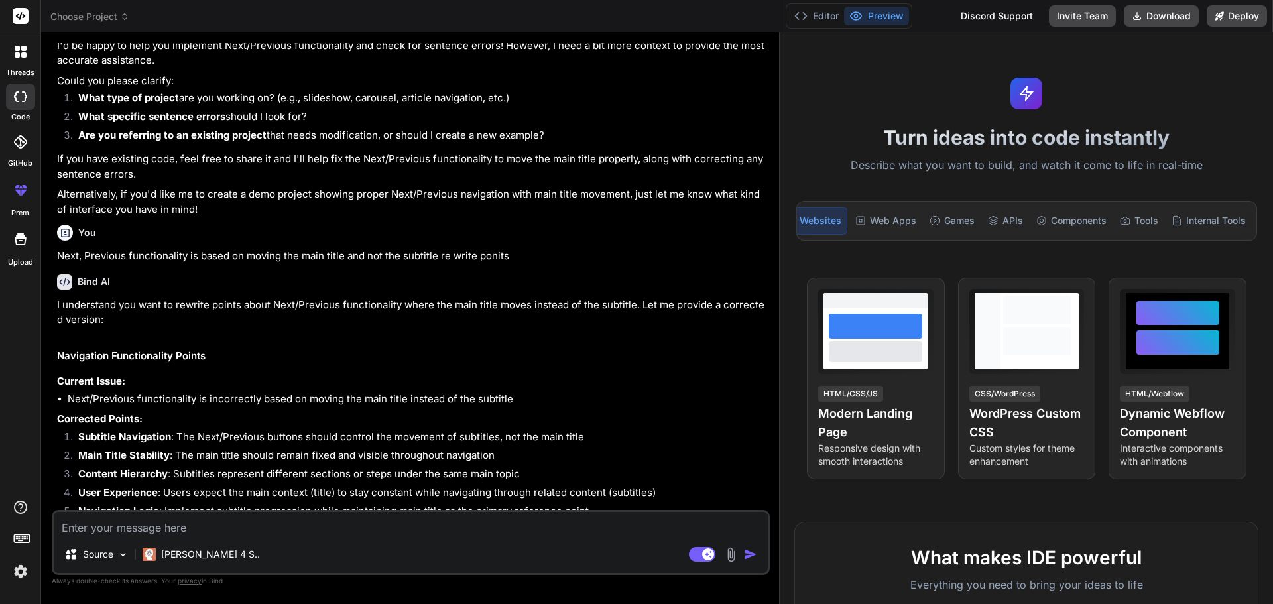
click at [174, 507] on li "Navigation Logic : Implement subtitle progression while maintaining main title …" at bounding box center [417, 513] width 699 height 19
click at [172, 516] on textarea at bounding box center [411, 524] width 714 height 24
paste textarea "Next/Previous functionality is incorrectly based on moving the main title inste…"
type textarea "Next/Previous functionality is incorrectly based on moving the main title inste…"
type textarea "x"
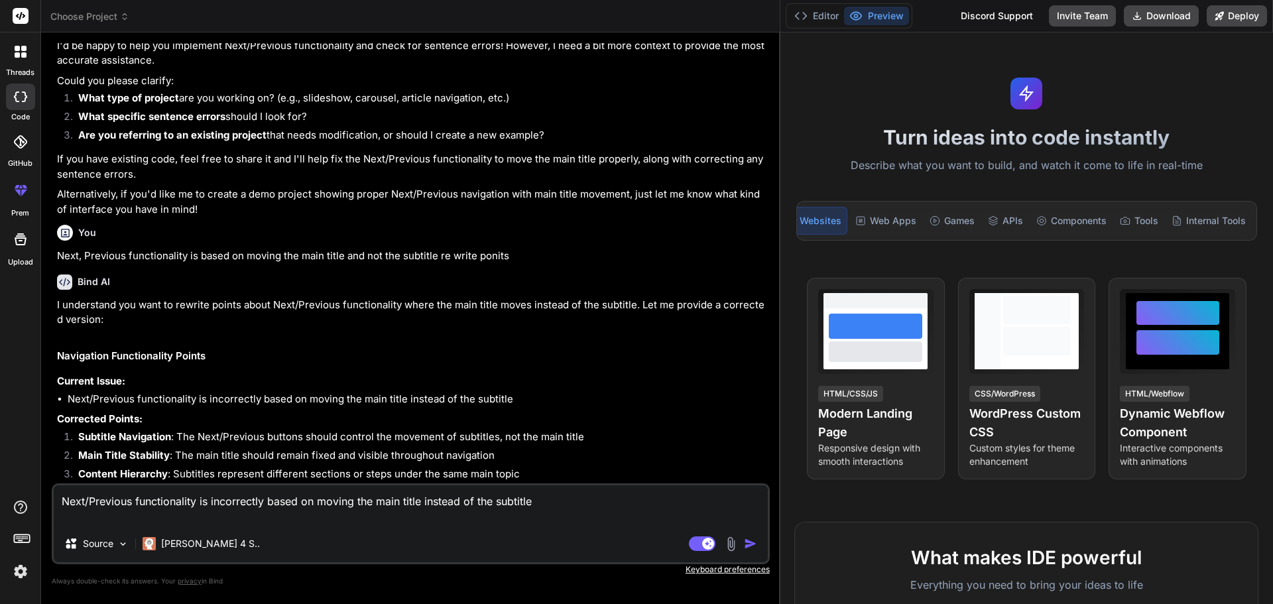
type textarea "Next/Previous functionality is incorrectly based on moving the main title inste…"
type textarea "x"
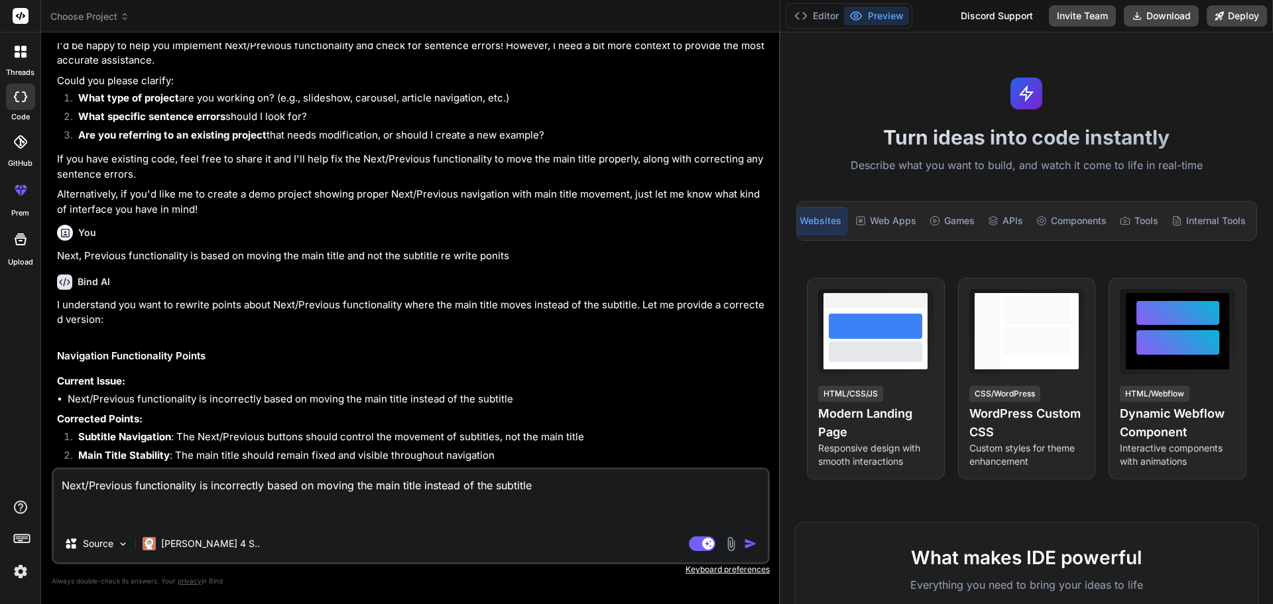
type textarea "Next/Previous functionality is incorrectly based on moving the main title inste…"
type textarea "x"
type textarea "Next/Previous functionality is incorrectly based on moving the main title inste…"
type textarea "x"
type textarea "Next/Previous functionality is incorrectly based on moving the main title inste…"
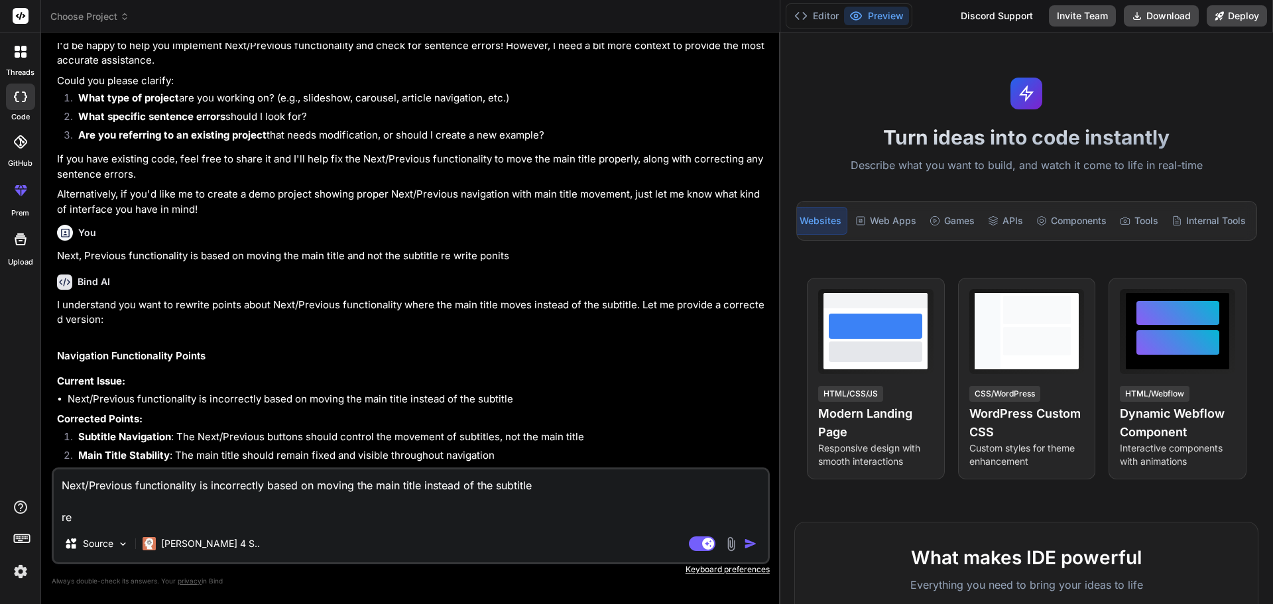
type textarea "x"
type textarea "Next/Previous functionality is incorrectly based on moving the main title inste…"
type textarea "x"
type textarea "Next/Previous functionality is incorrectly based on moving the main title inste…"
type textarea "x"
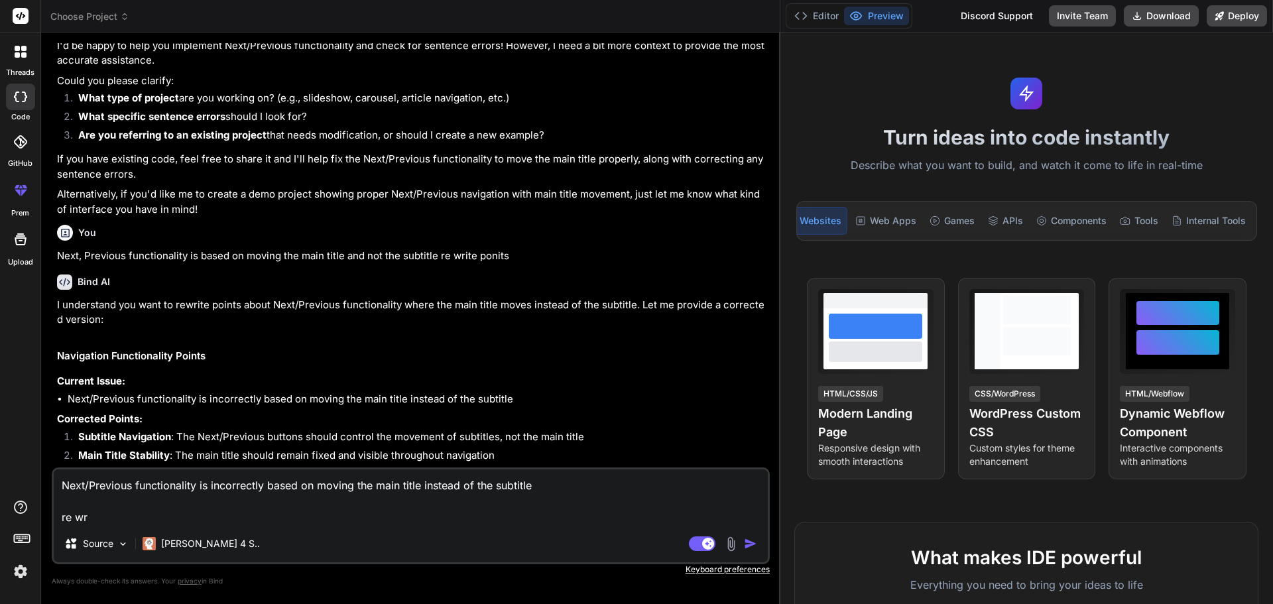
type textarea "Next/Previous functionality is incorrectly based on moving the main title inste…"
type textarea "x"
type textarea "Next/Previous functionality is incorrectly based on moving the main title inste…"
type textarea "x"
type textarea "Next/Previous functionality is incorrectly based on moving the main title inste…"
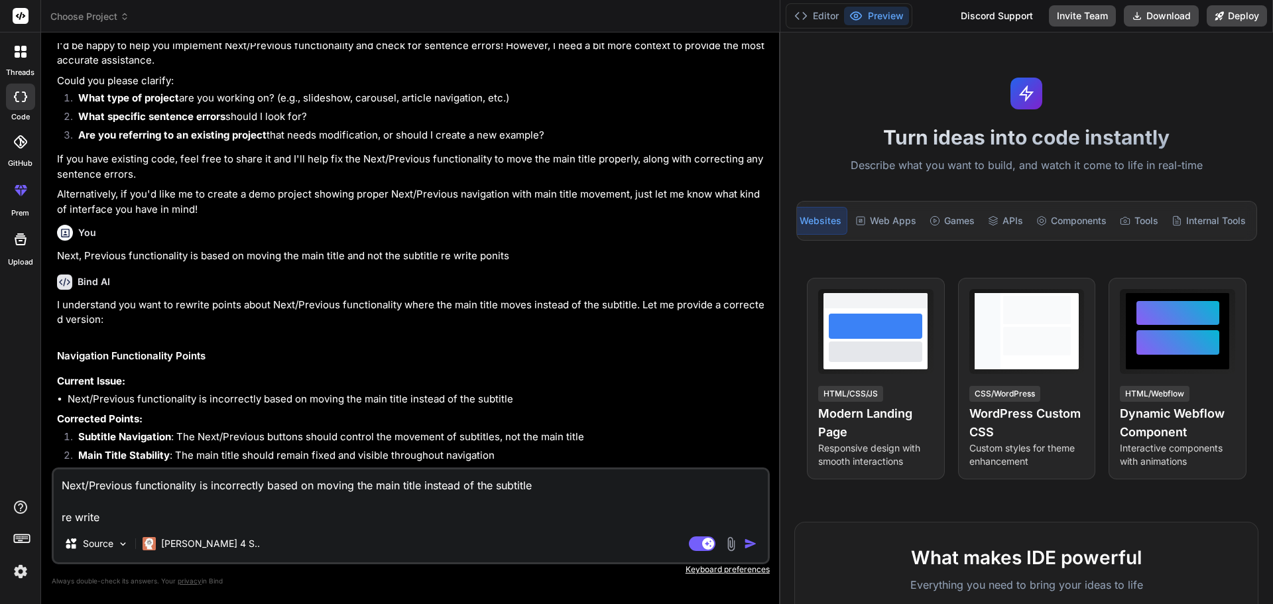
type textarea "x"
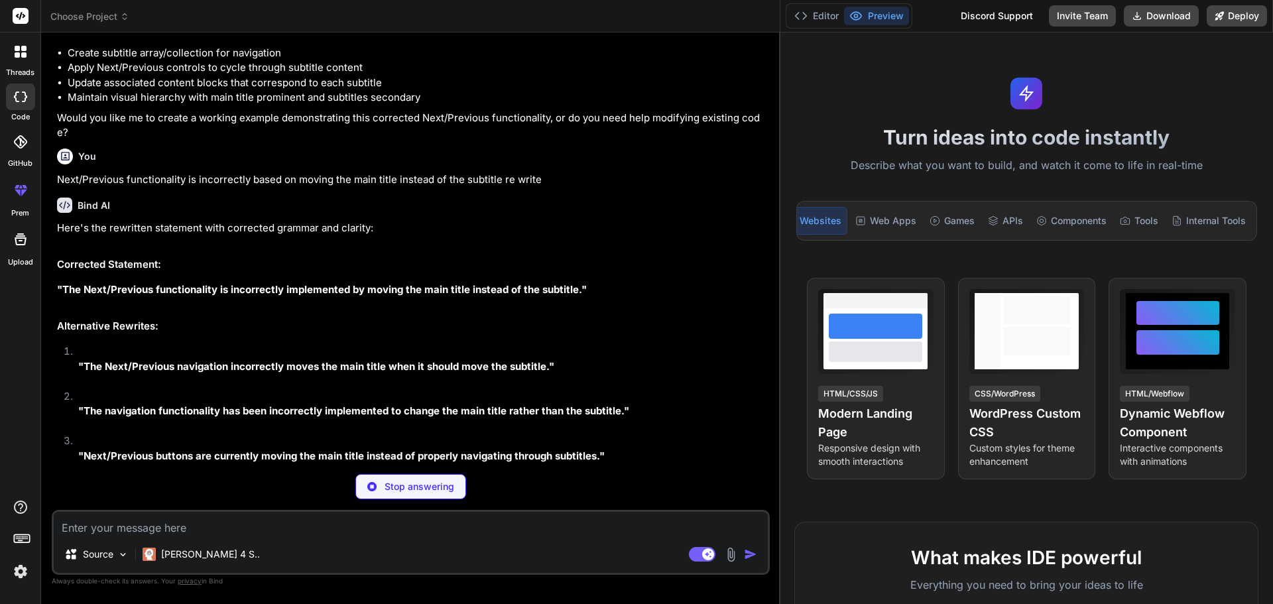
scroll to position [870, 0]
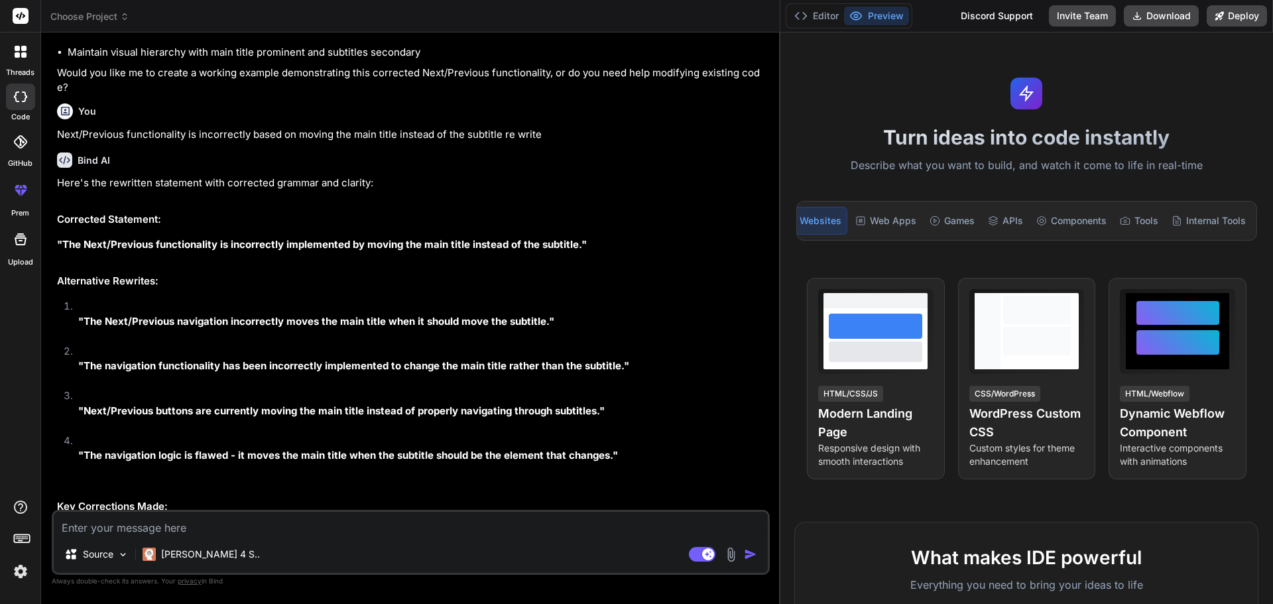
type textarea "x"
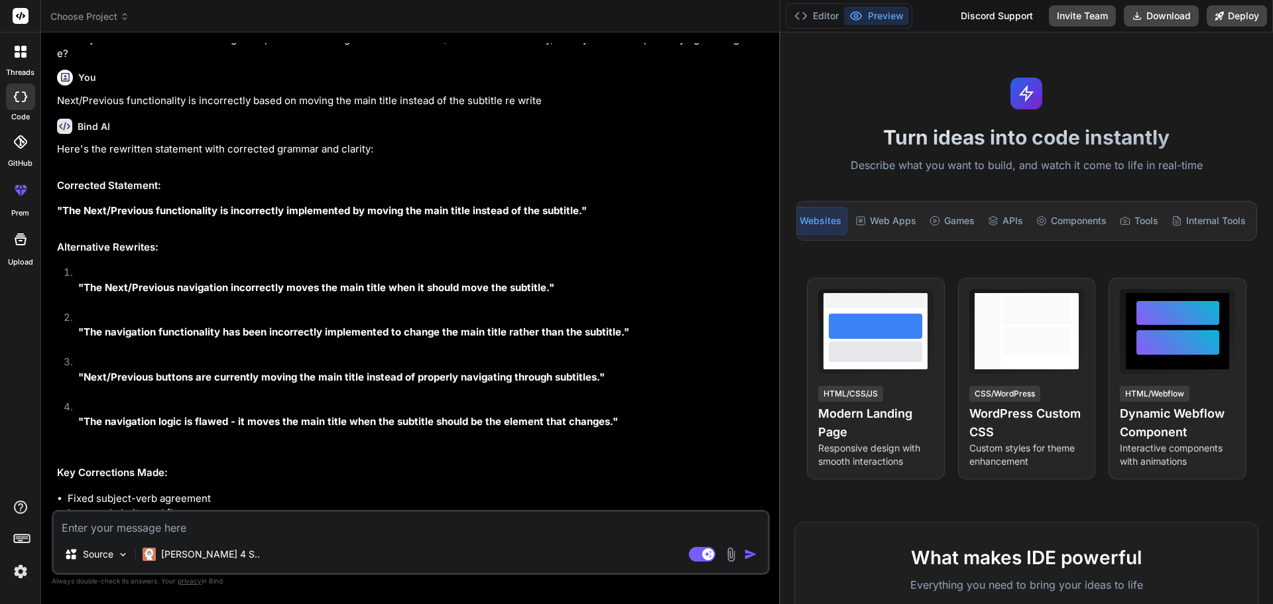
scroll to position [953, 0]
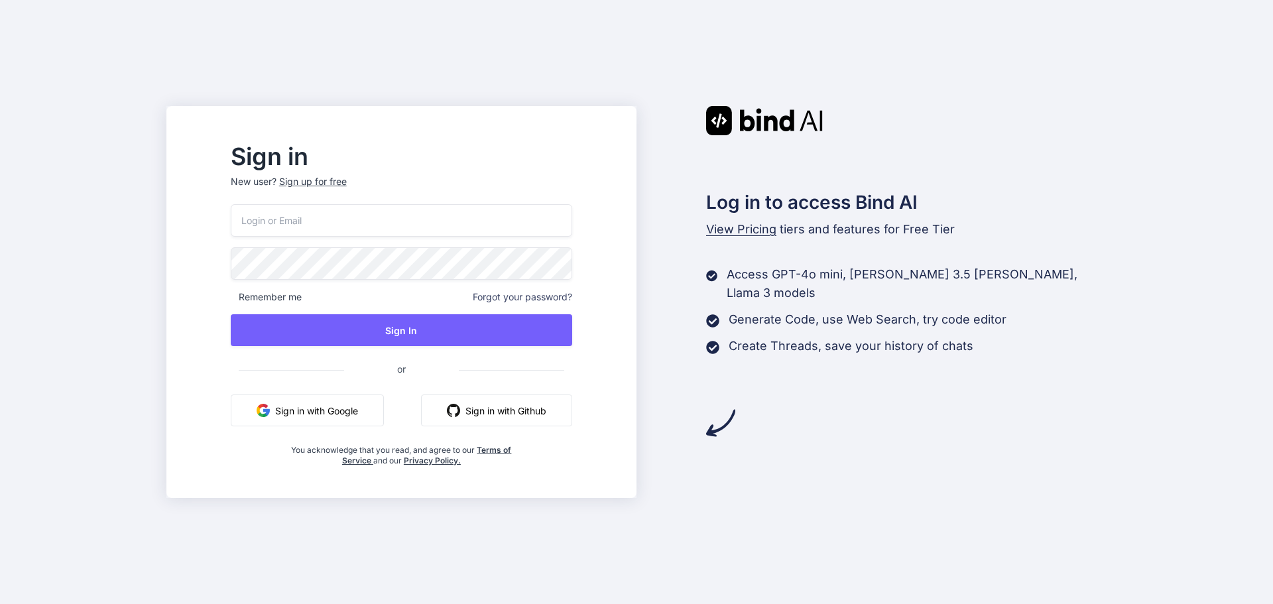
click at [445, 225] on input "email" at bounding box center [401, 220] width 341 height 32
type input "[EMAIL_ADDRESS][DOMAIN_NAME]"
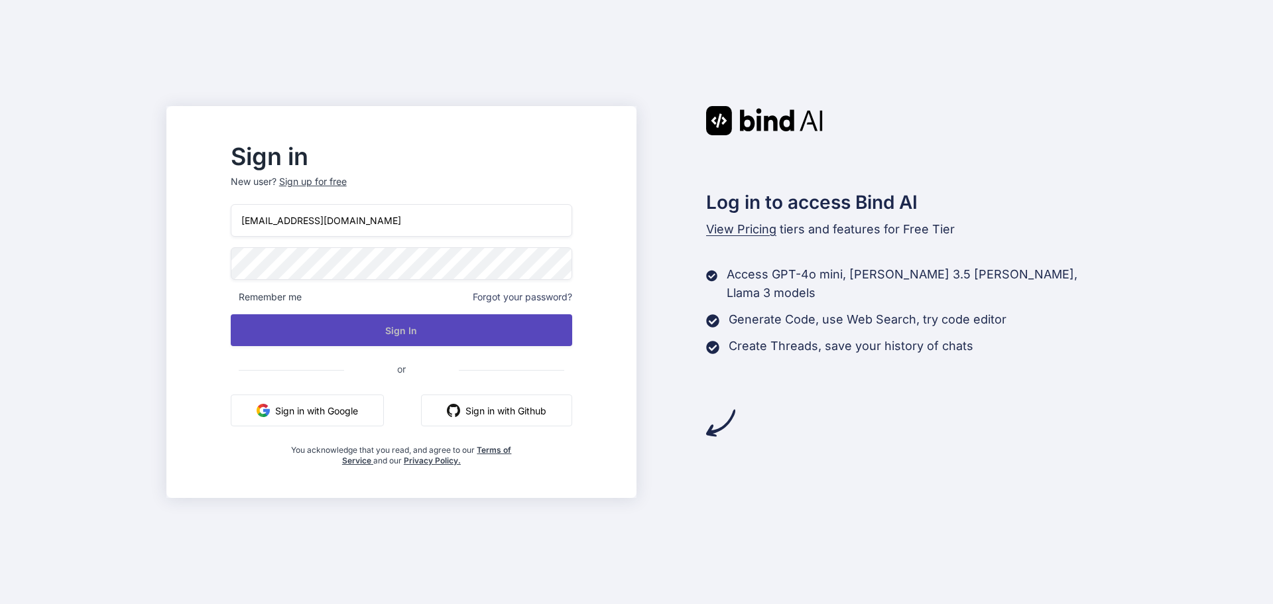
click at [466, 336] on button "Sign In" at bounding box center [401, 330] width 341 height 32
